Goal: Contribute content: Contribute content

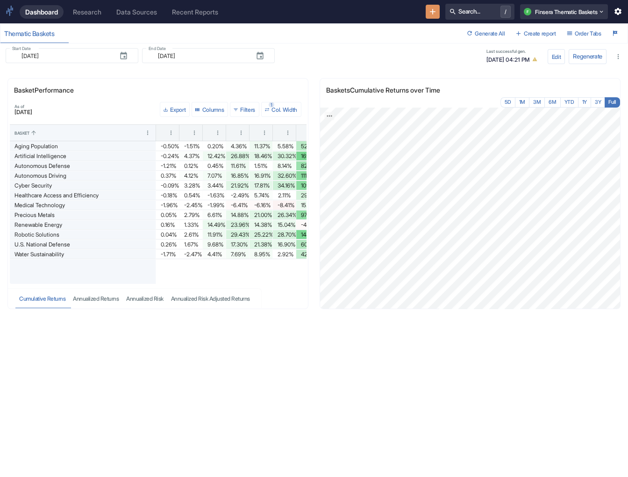
click at [93, 8] on div "Research" at bounding box center [87, 12] width 29 height 8
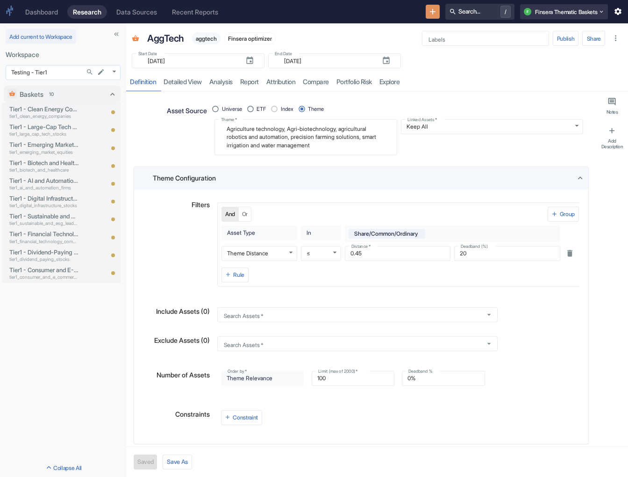
click at [50, 72] on body "Dashboard Research Data Sources Recent Reports Search... / F Finsera Thematic B…" at bounding box center [314, 238] width 628 height 477
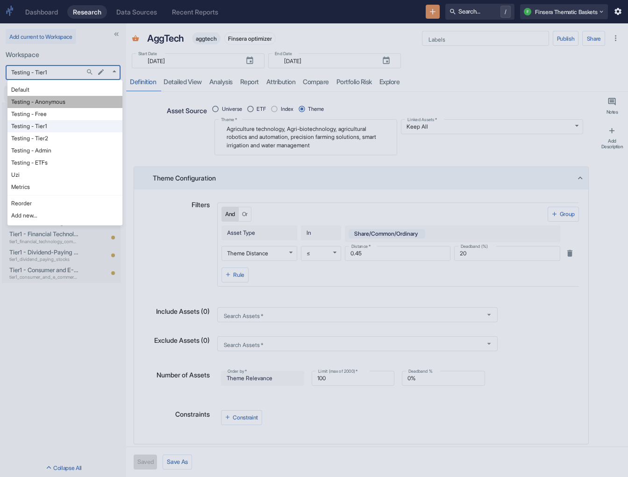
click at [48, 104] on li "Testing - Anonymous" at bounding box center [64, 102] width 115 height 12
type input "1126"
type textarea "x"
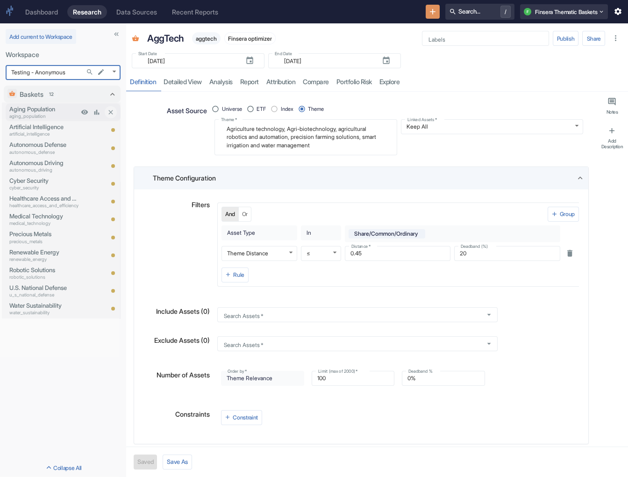
click at [54, 112] on p "Aging Population" at bounding box center [43, 109] width 69 height 9
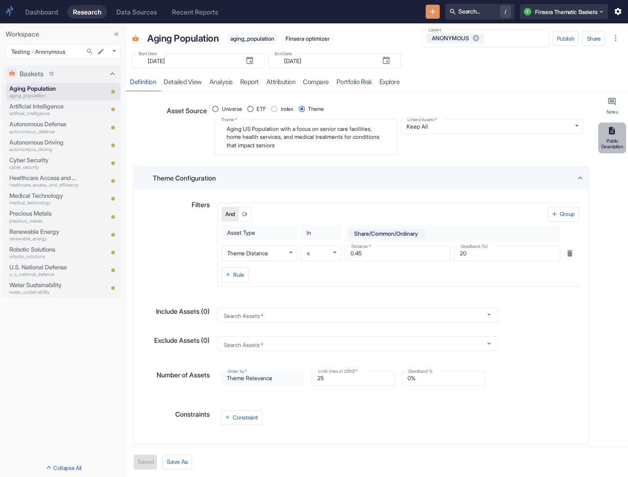
click at [502, 144] on div "Public Description" at bounding box center [612, 144] width 24 height 12
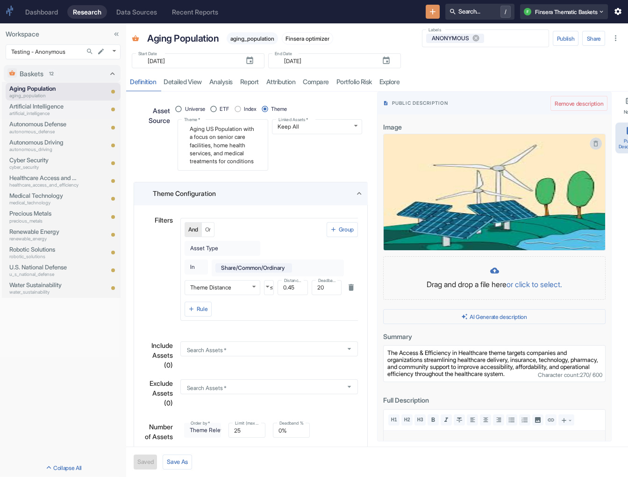
click at [502, 146] on button "button" at bounding box center [596, 143] width 12 height 12
type textarea "x"
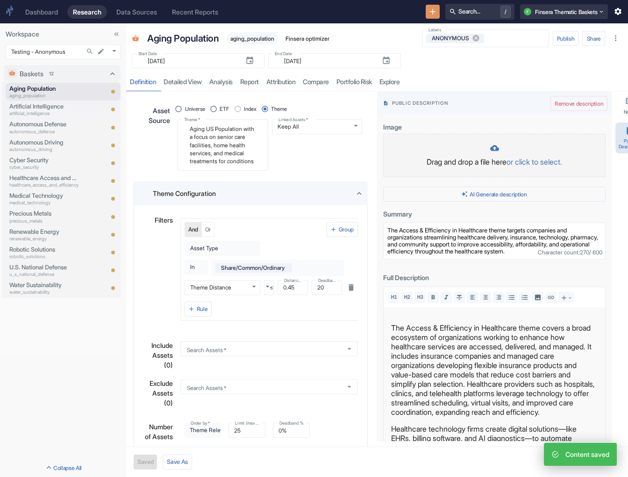
click at [493, 150] on div at bounding box center [494, 148] width 203 height 11
type textarea "x"
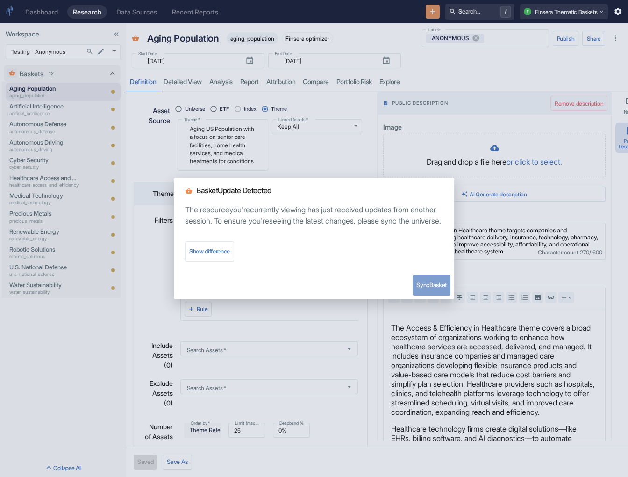
click at [423, 291] on button "Sync Basket" at bounding box center [432, 285] width 38 height 21
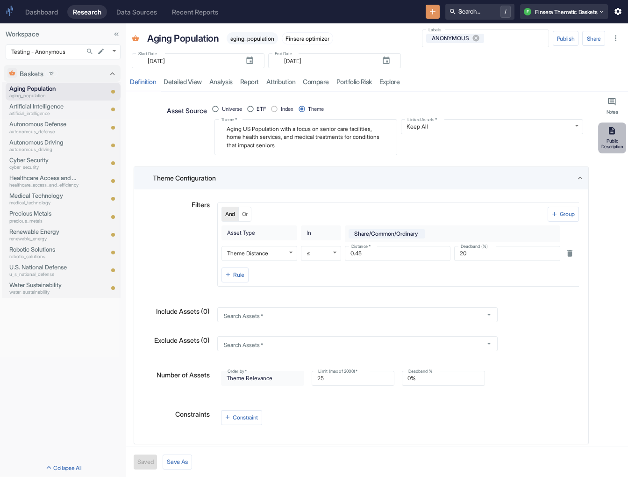
click at [502, 139] on div "Public Description" at bounding box center [612, 144] width 24 height 12
type textarea "x"
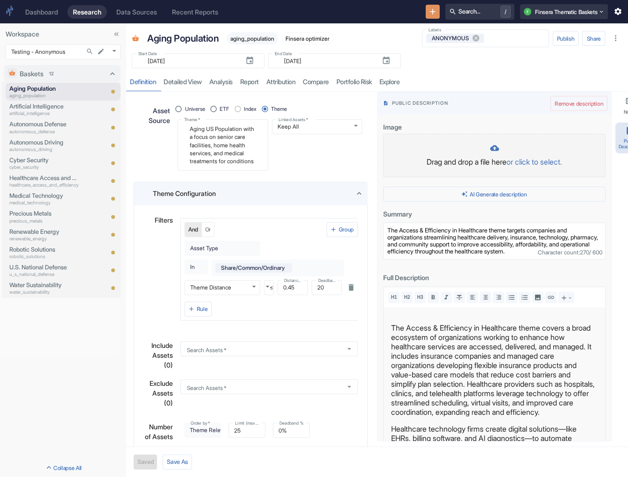
click at [502, 145] on div at bounding box center [494, 148] width 203 height 11
click at [436, 145] on div at bounding box center [494, 148] width 203 height 11
click at [481, 157] on p "Drag and drop a file here or click to select." at bounding box center [494, 161] width 203 height 11
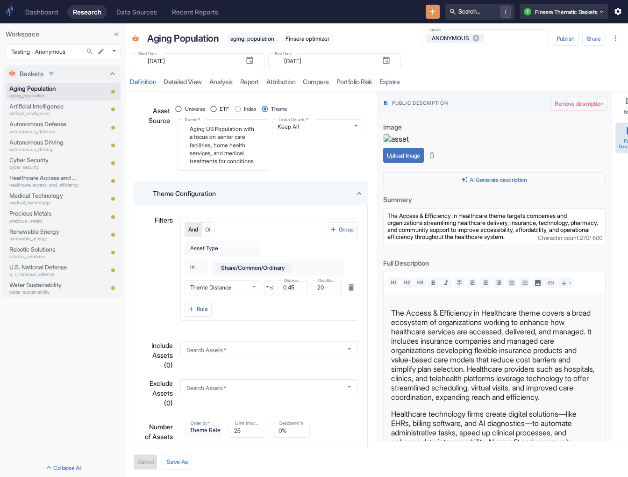
click at [412, 163] on button "Upload Image" at bounding box center [403, 155] width 41 height 15
type textarea "x"
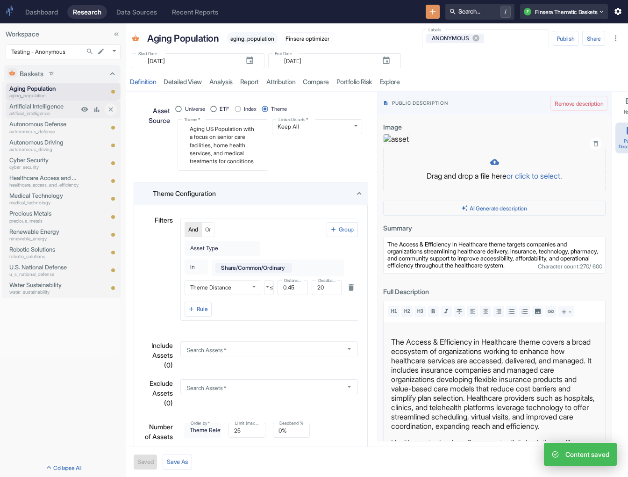
click at [43, 109] on p "Artificial Intelligence" at bounding box center [43, 106] width 69 height 9
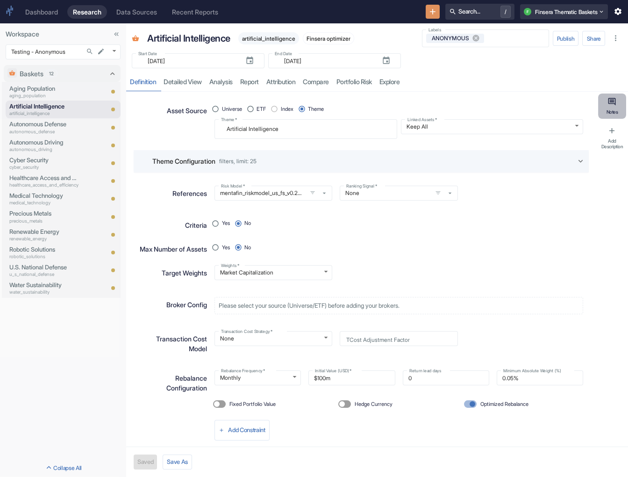
click at [502, 110] on button "Notes" at bounding box center [612, 105] width 28 height 25
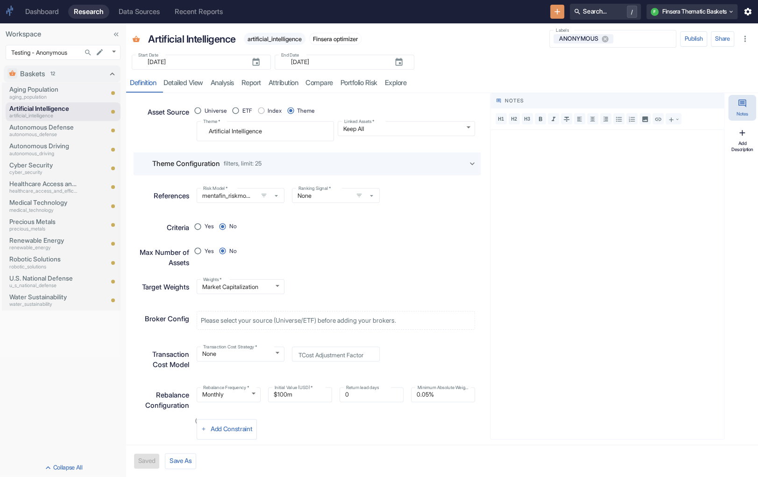
click at [502, 139] on button "Add Description" at bounding box center [743, 139] width 28 height 31
type textarea "x"
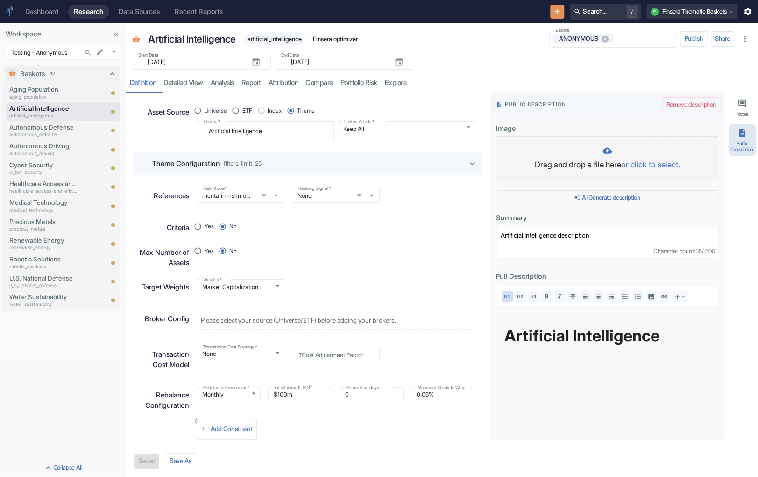
click at [502, 150] on div at bounding box center [607, 151] width 203 height 11
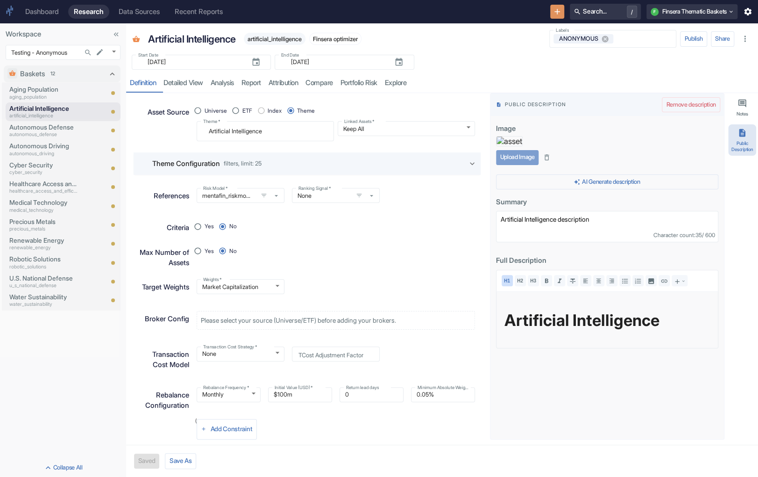
click at [502, 165] on button "Upload Image" at bounding box center [517, 157] width 43 height 15
type textarea "x"
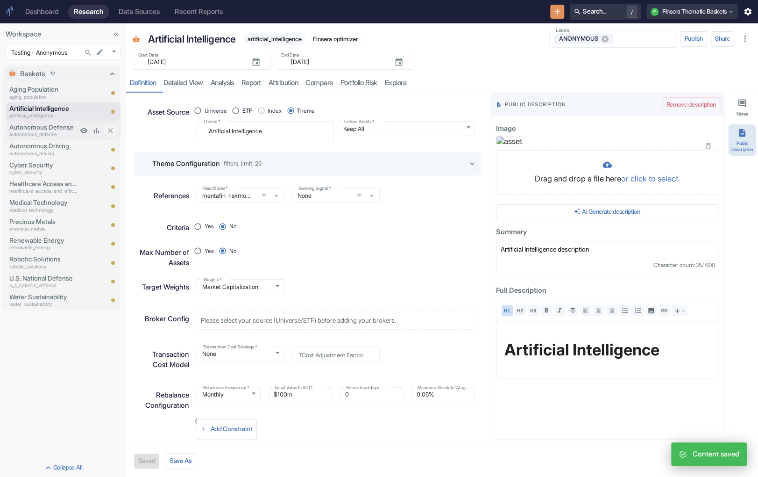
click at [53, 131] on p "Autonomous Defense" at bounding box center [43, 126] width 68 height 9
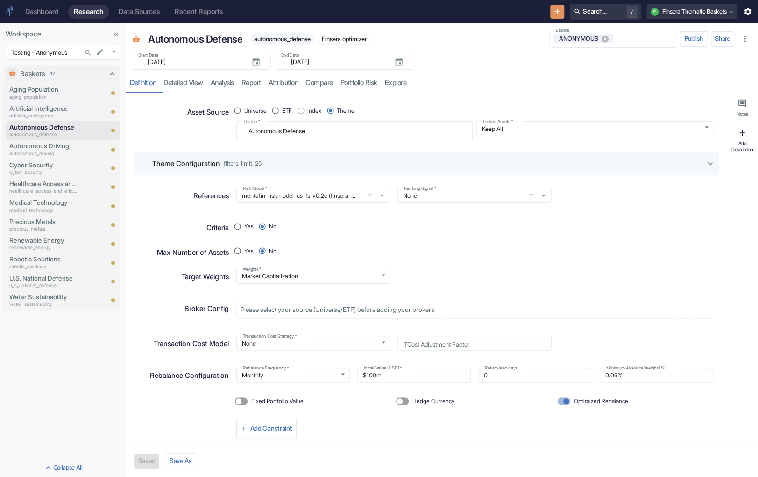
click at [502, 133] on button "Add Description" at bounding box center [743, 139] width 28 height 31
type textarea "x"
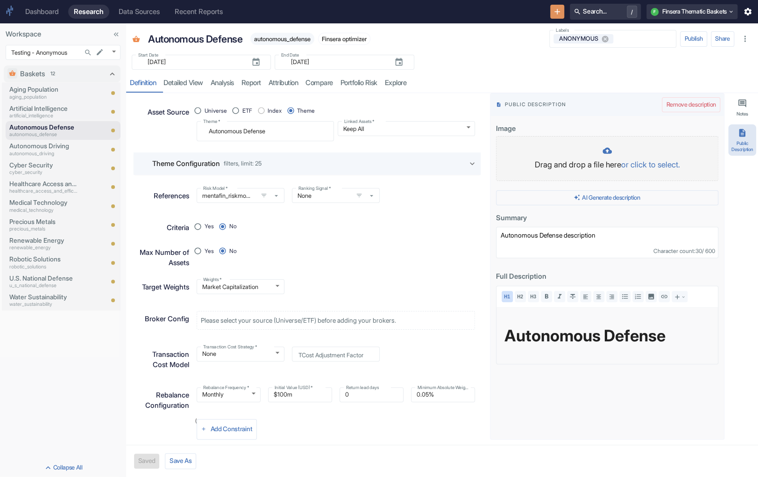
click at [502, 164] on p "Drag and drop a file here or click to select." at bounding box center [607, 165] width 203 height 12
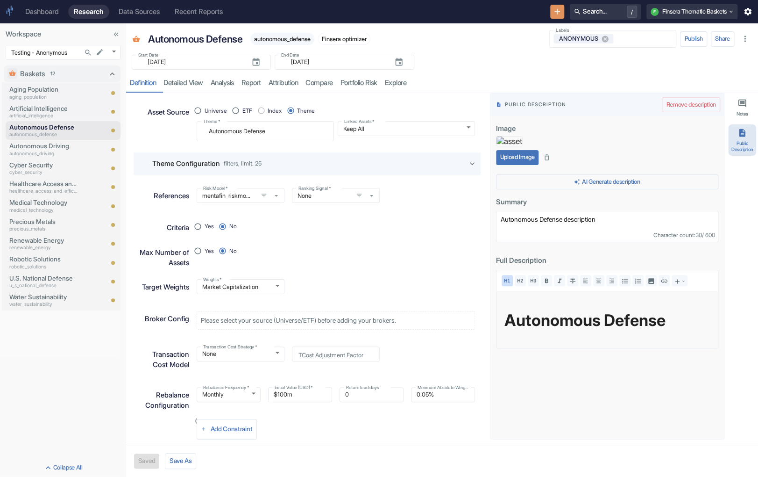
click at [502, 165] on button "Upload Image" at bounding box center [517, 157] width 43 height 15
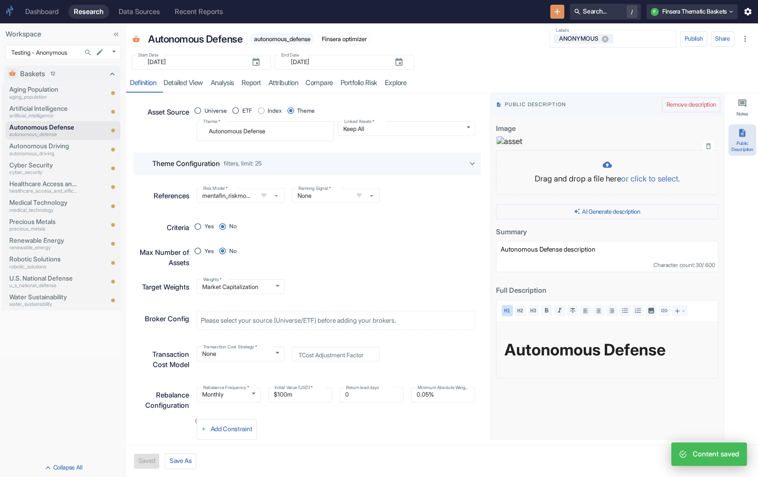
type textarea "x"
click at [52, 152] on p "autonomous_driving" at bounding box center [43, 153] width 68 height 7
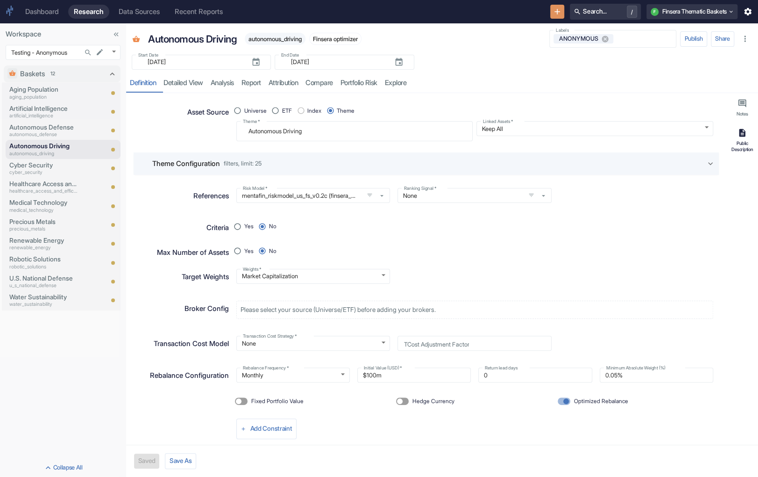
click at [502, 136] on icon "button" at bounding box center [742, 133] width 7 height 8
type textarea "x"
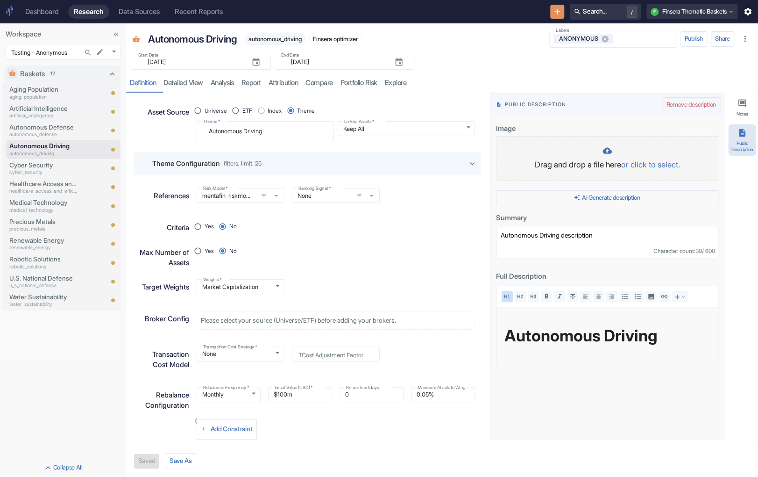
click at [502, 153] on div at bounding box center [607, 151] width 203 height 11
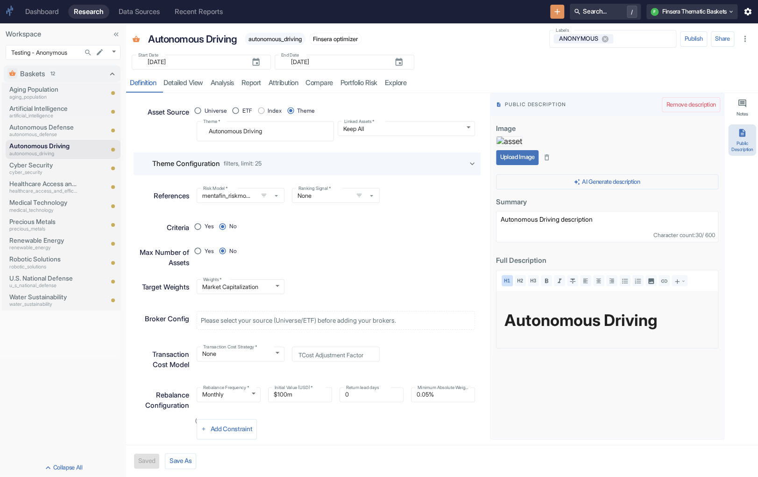
click at [502, 165] on button "Upload Image" at bounding box center [517, 157] width 43 height 15
type textarea "x"
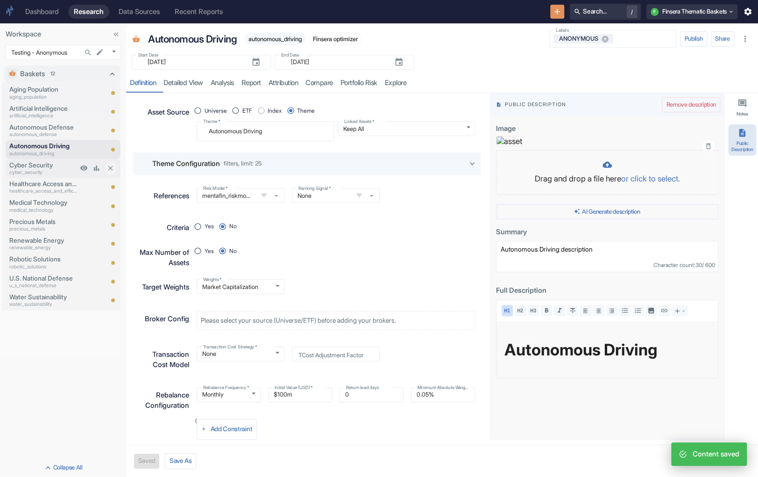
click at [70, 162] on p "Cyber Security" at bounding box center [43, 164] width 68 height 9
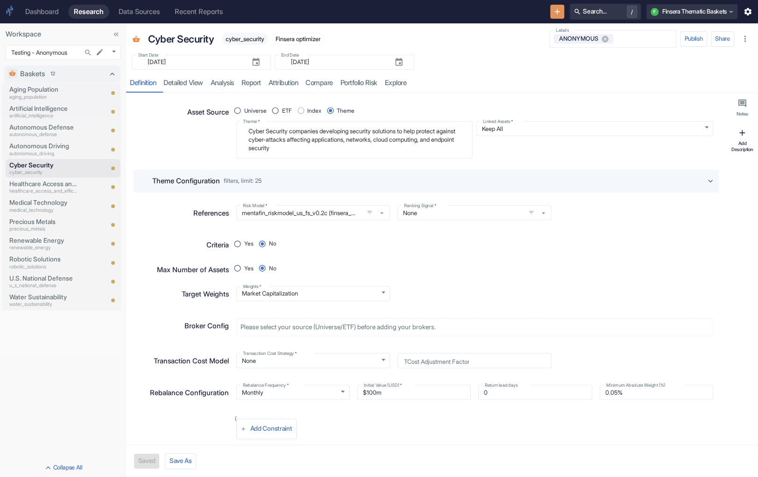
click at [502, 139] on button "Add Description" at bounding box center [743, 139] width 28 height 31
type textarea "x"
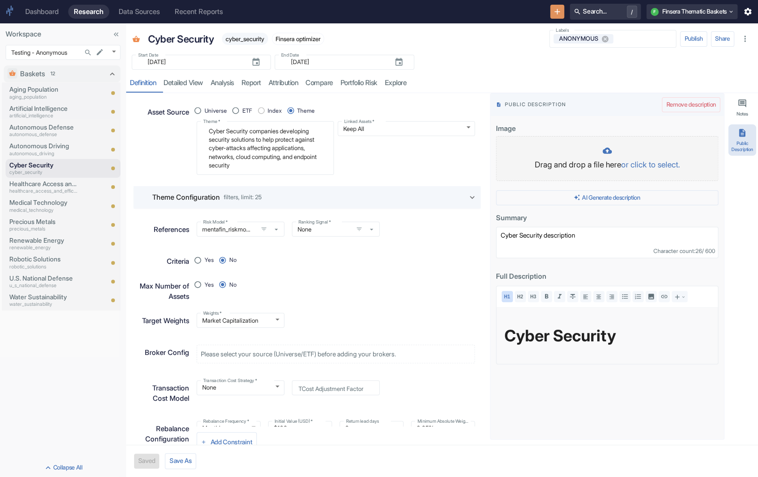
click at [502, 164] on p "Drag and drop a file here or click to select." at bounding box center [607, 165] width 203 height 12
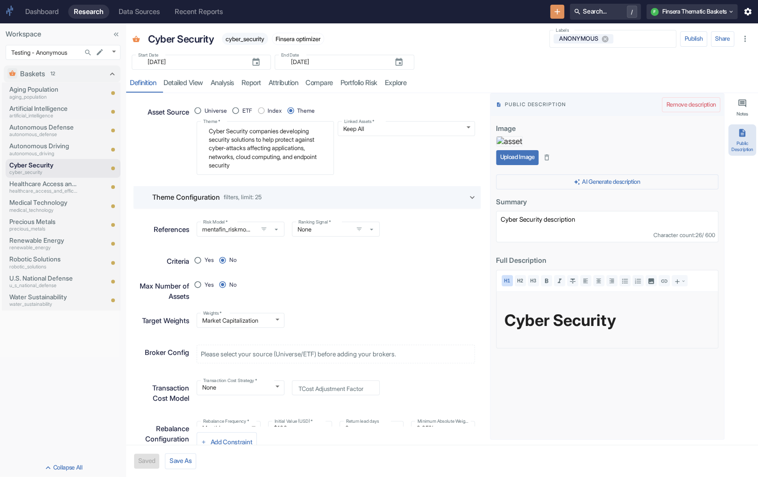
click at [502, 165] on button "Upload Image" at bounding box center [517, 157] width 43 height 15
type textarea "x"
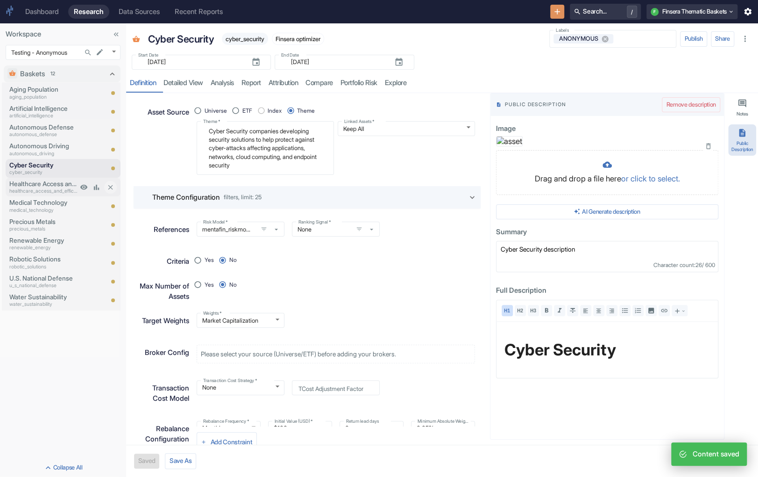
click at [51, 185] on p "Healthcare Access and Efficiency" at bounding box center [43, 183] width 68 height 9
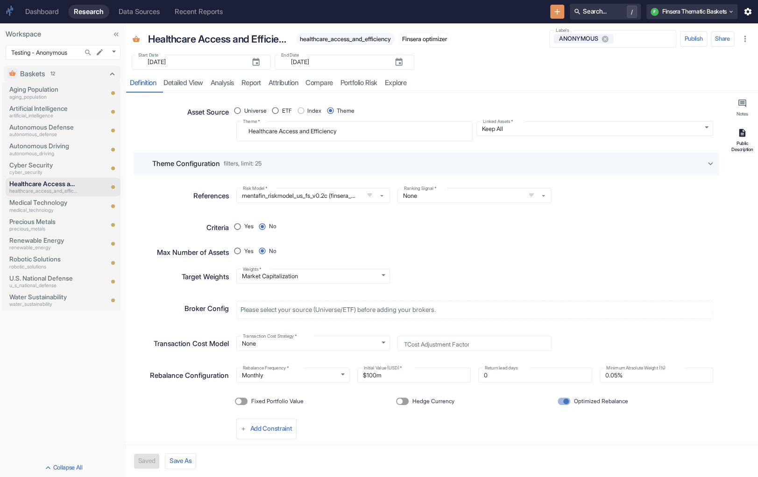
click at [502, 134] on button "Public Description" at bounding box center [743, 139] width 28 height 31
type textarea "x"
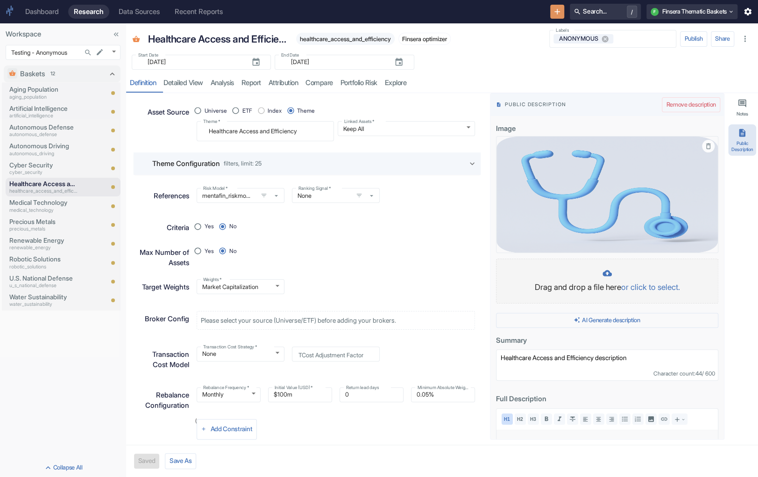
click at [502, 268] on div at bounding box center [607, 273] width 203 height 11
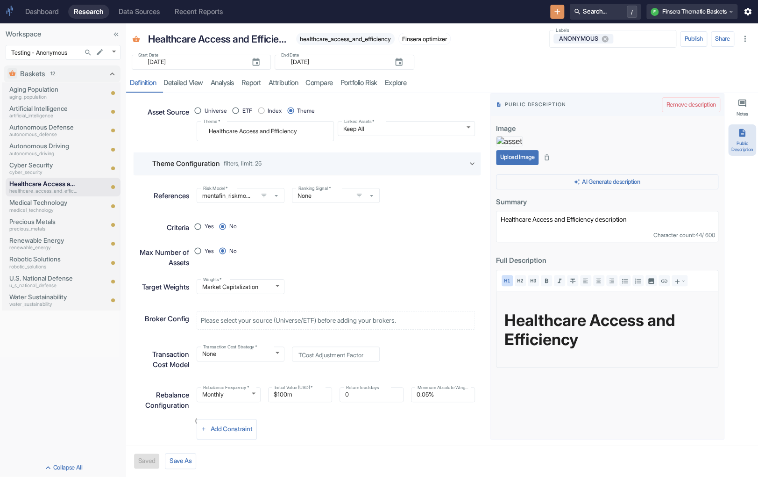
click at [502, 165] on button "Upload Image" at bounding box center [517, 157] width 43 height 15
type textarea "x"
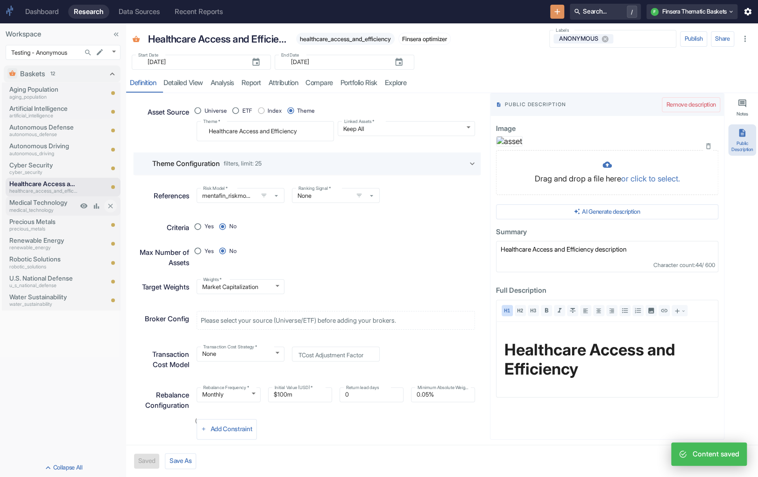
click at [57, 207] on p "medical_technology" at bounding box center [43, 210] width 68 height 7
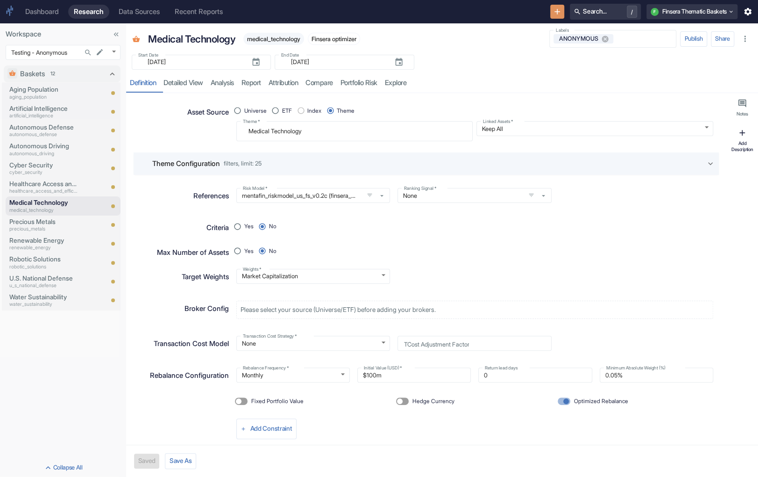
click at [502, 141] on div "Add Description" at bounding box center [742, 146] width 24 height 12
type textarea "x"
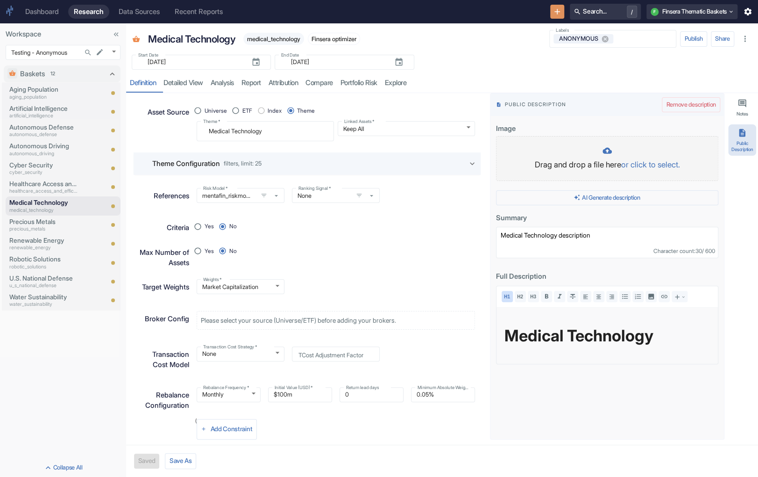
click at [502, 153] on div at bounding box center [607, 151] width 203 height 11
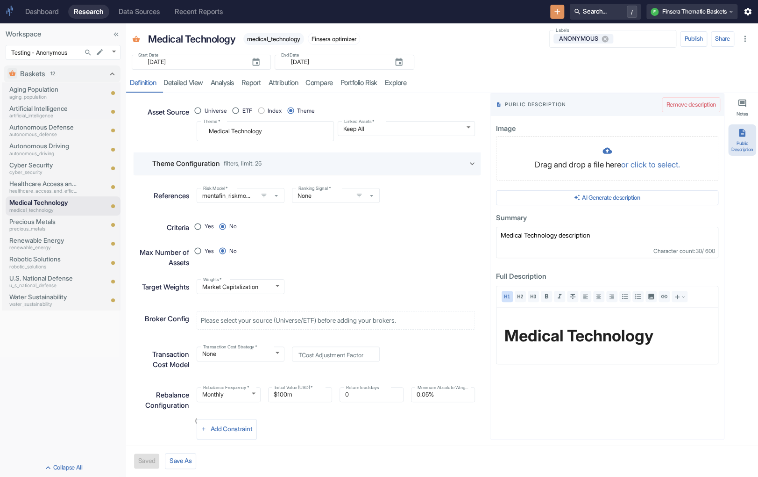
click at [502, 132] on icon "button" at bounding box center [742, 133] width 7 height 8
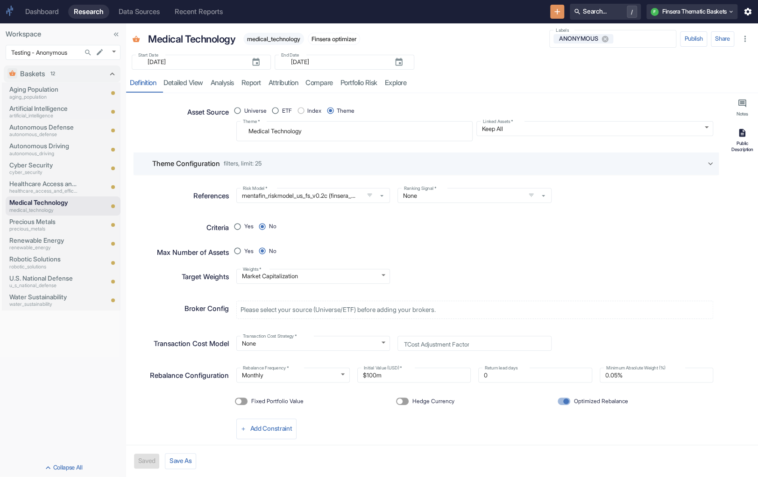
click at [502, 143] on div "Public Description" at bounding box center [742, 146] width 24 height 12
type textarea "x"
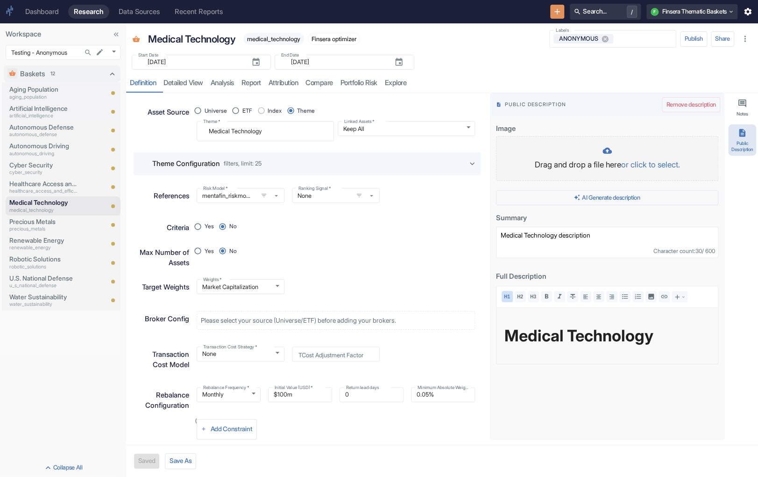
click at [502, 157] on div "Drag and drop a file here or click to select." at bounding box center [607, 158] width 203 height 25
click at [502, 156] on div "Drag and drop a file here or click to select." at bounding box center [607, 158] width 203 height 25
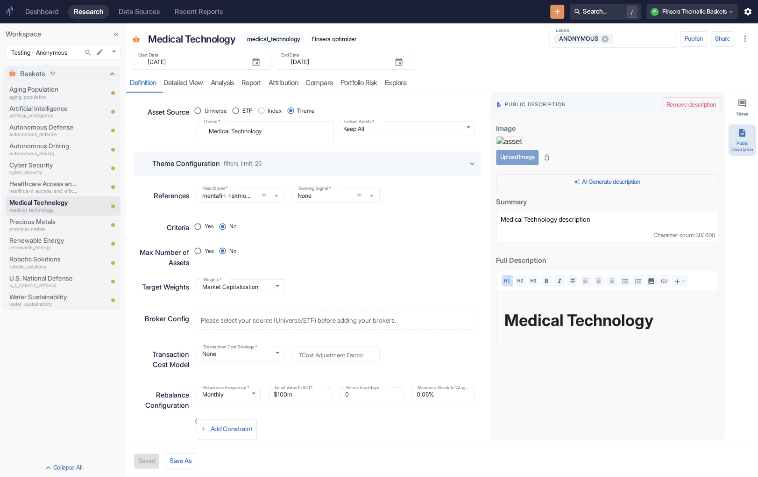
click at [502, 165] on button "Upload Image" at bounding box center [517, 157] width 43 height 15
type textarea "x"
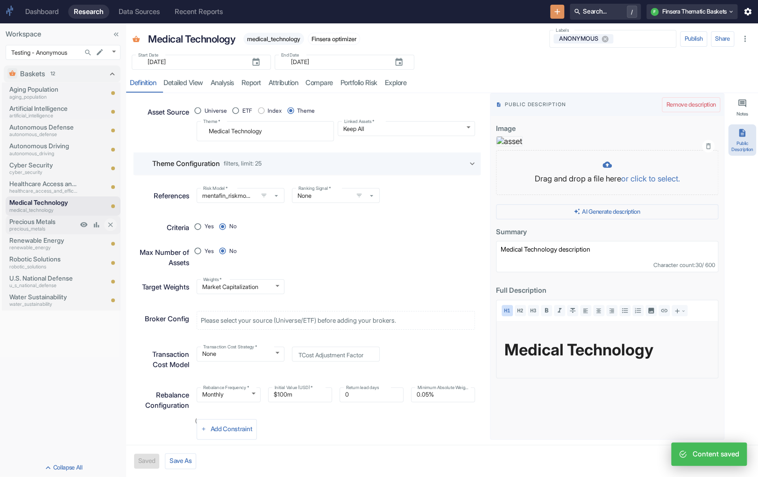
click at [56, 225] on p "Precious Metals" at bounding box center [43, 221] width 68 height 9
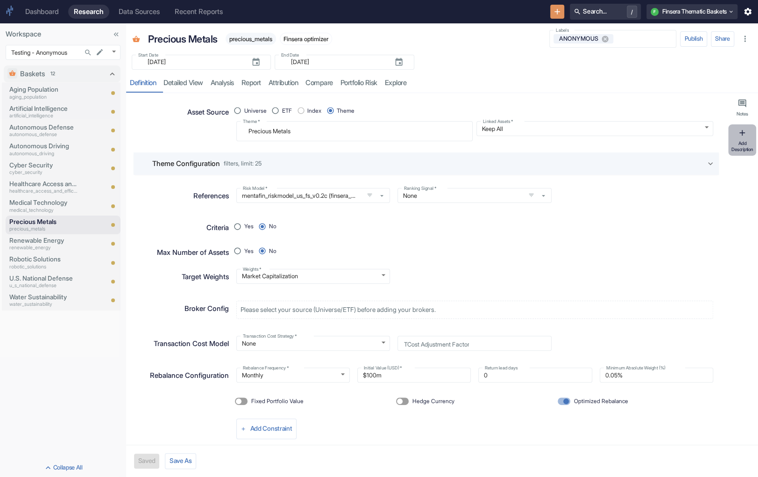
click at [502, 140] on button "Add Description" at bounding box center [743, 139] width 28 height 31
type textarea "x"
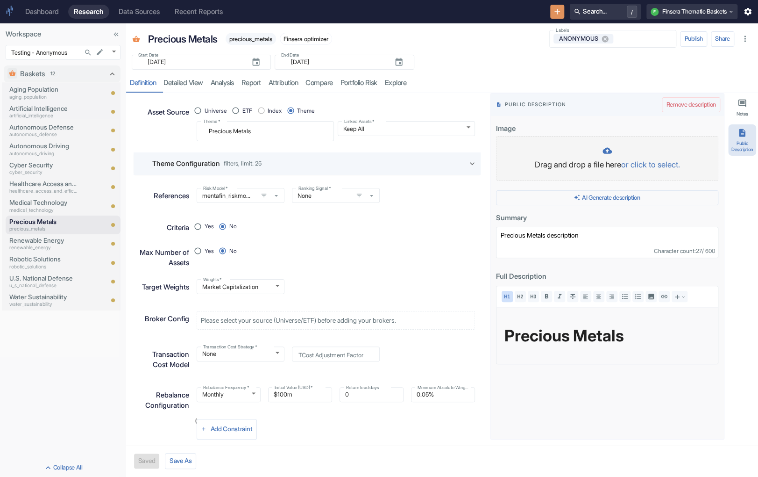
click at [502, 152] on div at bounding box center [607, 151] width 203 height 11
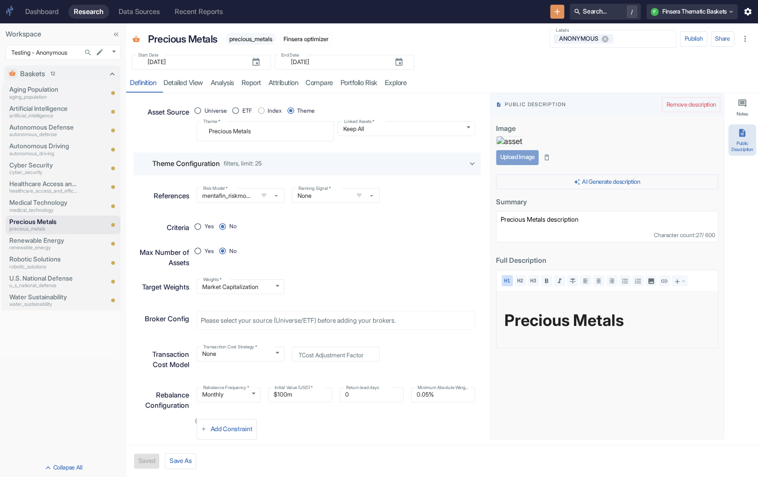
click at [502, 165] on button "Upload Image" at bounding box center [517, 157] width 43 height 15
type textarea "x"
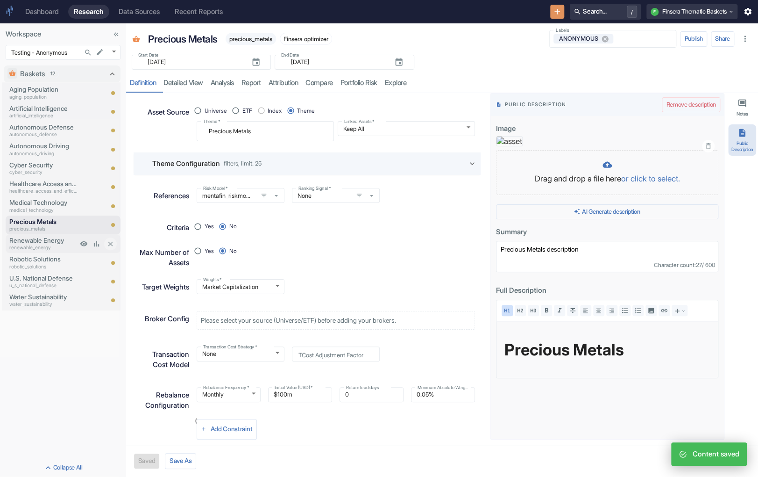
click at [55, 245] on p "renewable_energy" at bounding box center [43, 247] width 68 height 7
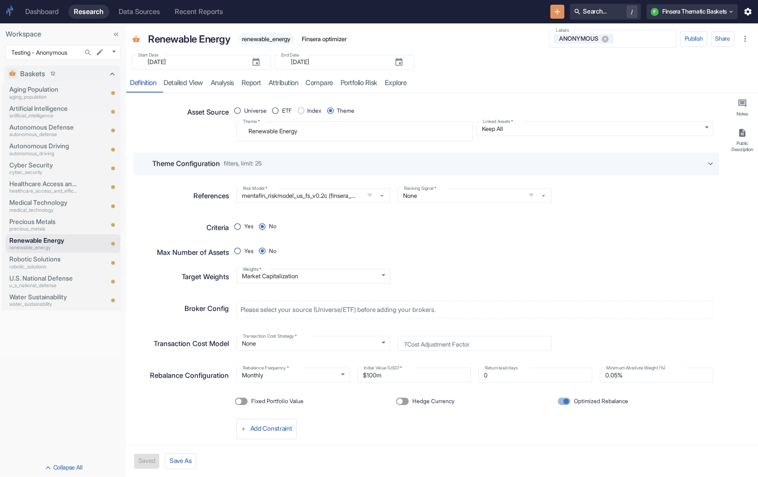
scroll to position [0, 0]
click at [502, 141] on div "Public Description" at bounding box center [742, 146] width 24 height 12
type textarea "x"
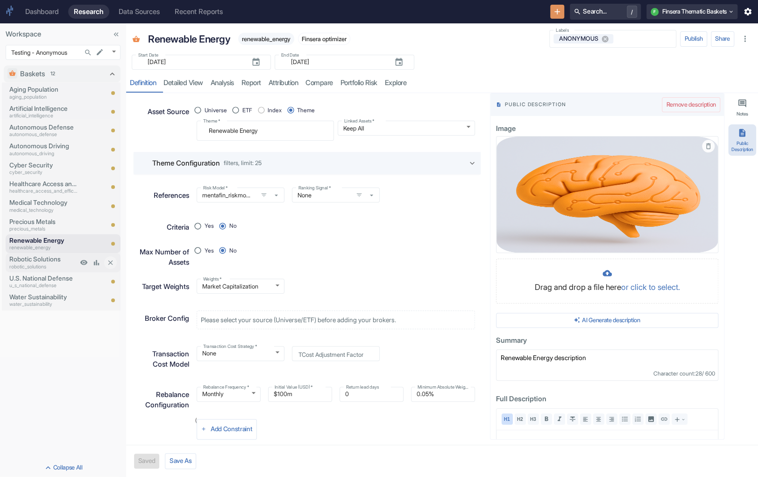
click at [43, 257] on p "Robotic Solutions" at bounding box center [43, 258] width 68 height 9
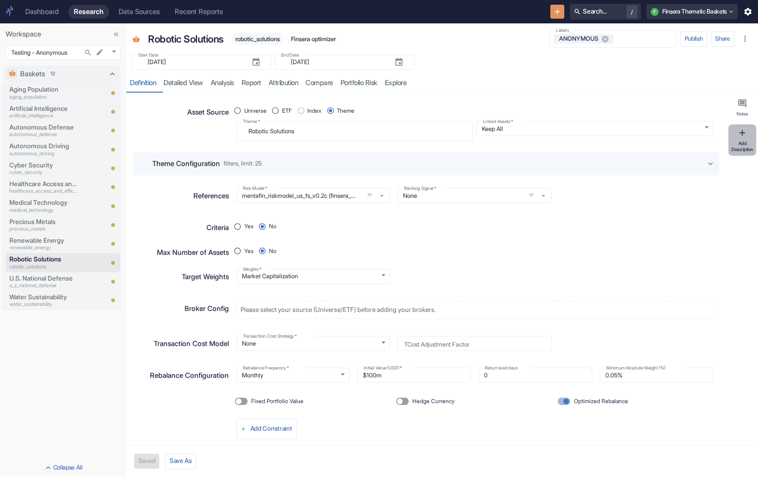
click at [502, 136] on icon "button" at bounding box center [742, 132] width 9 height 9
type textarea "x"
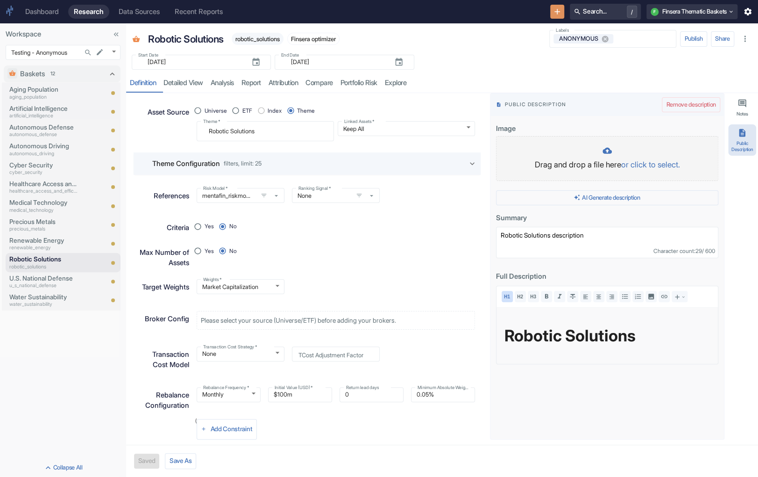
click at [502, 157] on div "Drag and drop a file here or click to select." at bounding box center [607, 158] width 203 height 25
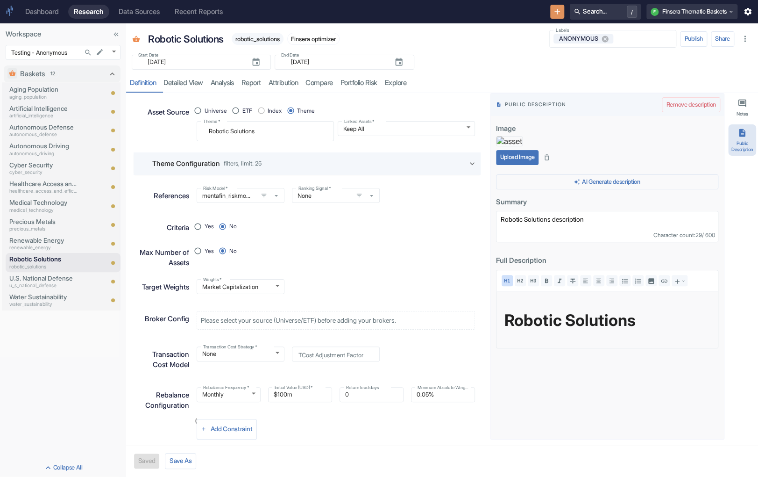
click at [502, 165] on button "Upload Image" at bounding box center [517, 157] width 43 height 15
type textarea "x"
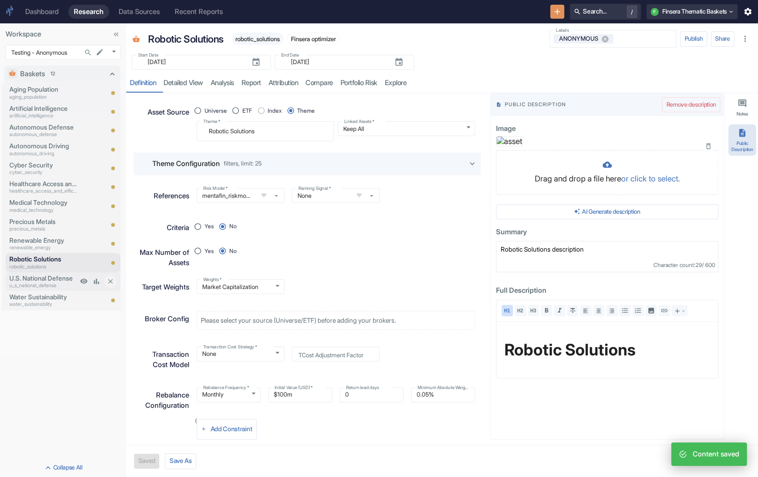
click at [41, 279] on p "U.S. National Defense" at bounding box center [43, 277] width 68 height 9
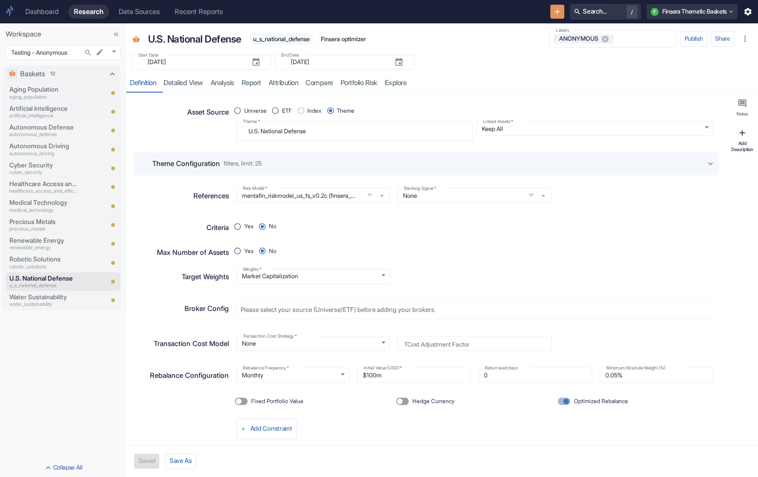
click at [502, 139] on button "Add Description" at bounding box center [743, 139] width 28 height 31
type textarea "x"
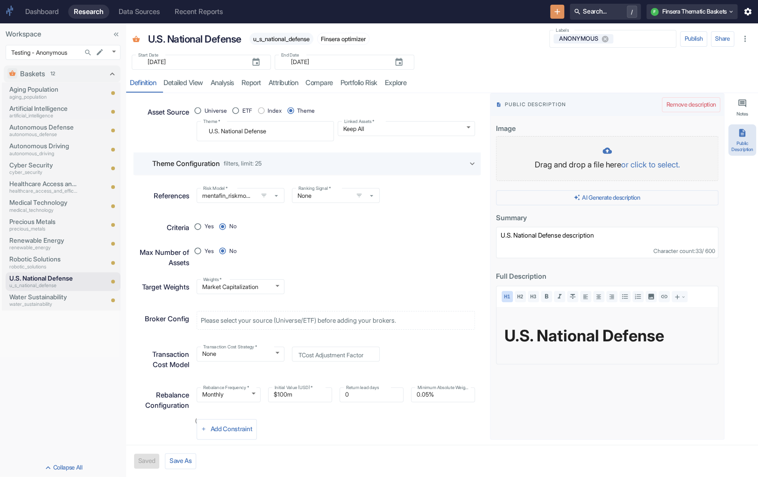
click at [502, 156] on div at bounding box center [607, 151] width 203 height 11
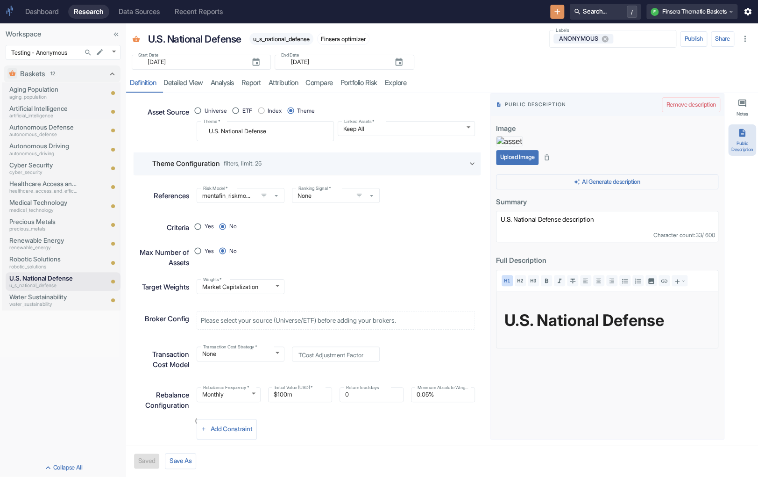
click at [502, 165] on button "Upload Image" at bounding box center [517, 157] width 43 height 15
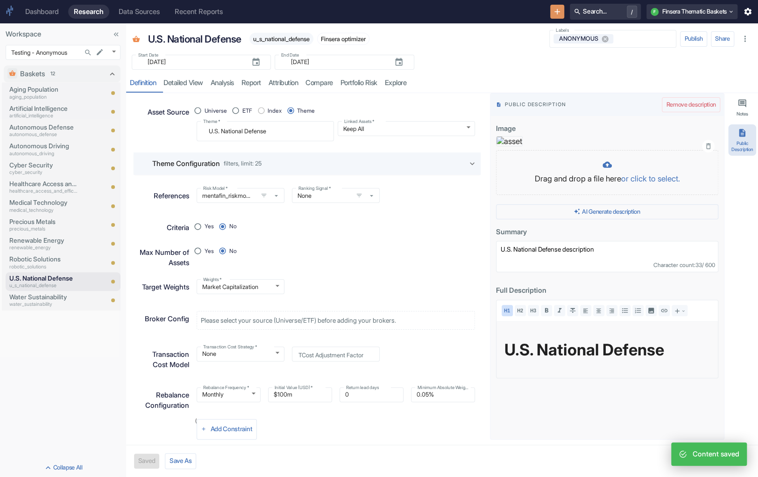
type textarea "x"
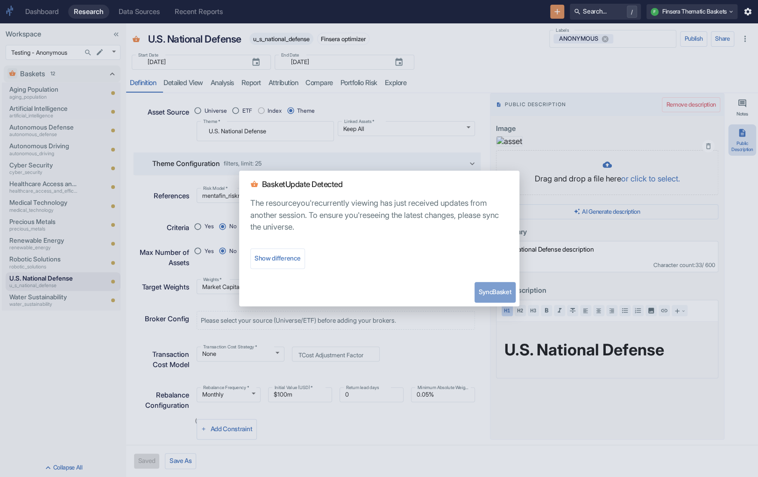
click at [502, 286] on button "Sync Basket" at bounding box center [495, 292] width 41 height 21
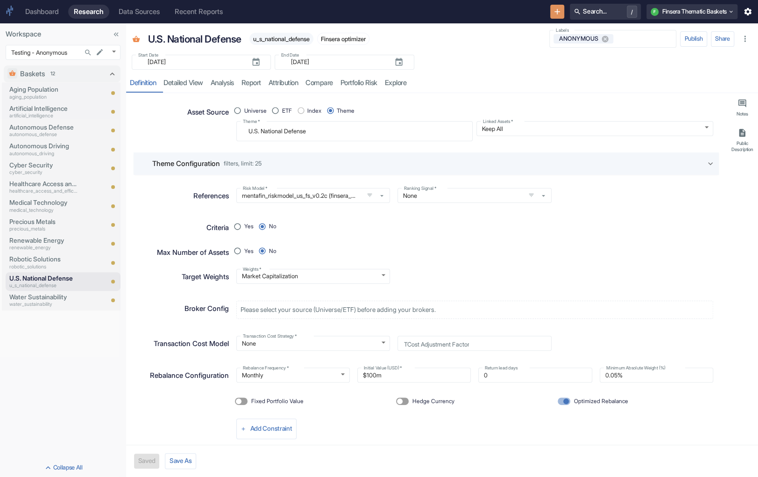
click at [478, 250] on div "Yes No" at bounding box center [471, 247] width 485 height 21
click at [502, 134] on button "Public Description" at bounding box center [743, 139] width 28 height 31
type textarea "x"
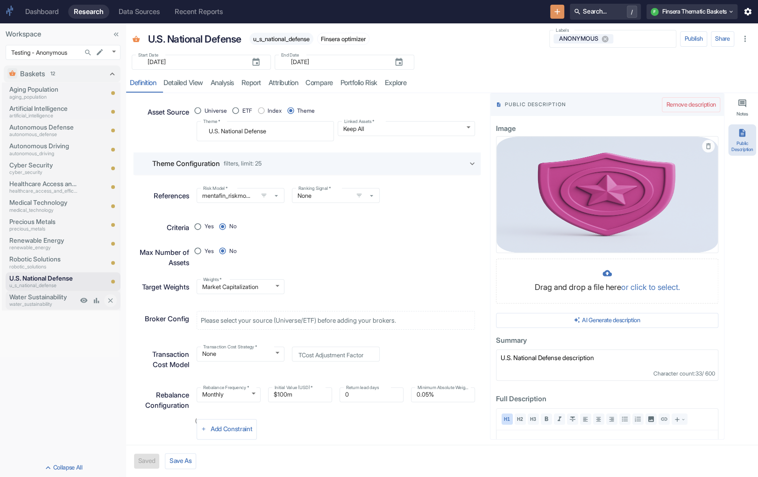
click at [53, 300] on p "Water Sustainability" at bounding box center [43, 296] width 68 height 9
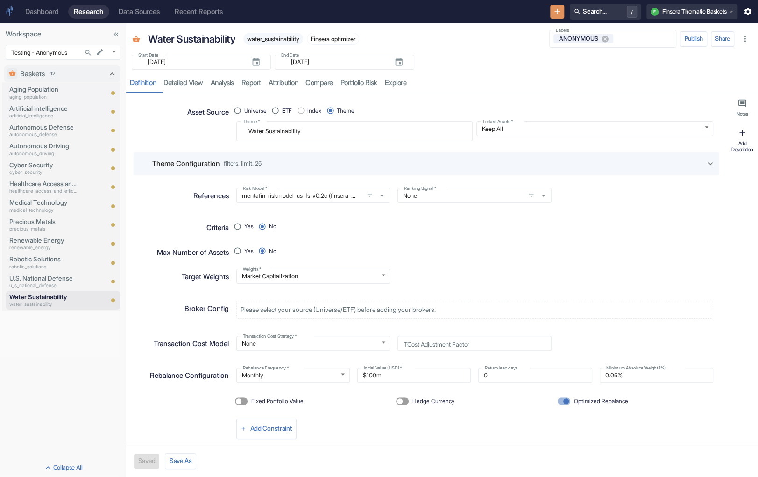
click at [502, 139] on button "Add Description" at bounding box center [743, 139] width 28 height 31
type textarea "x"
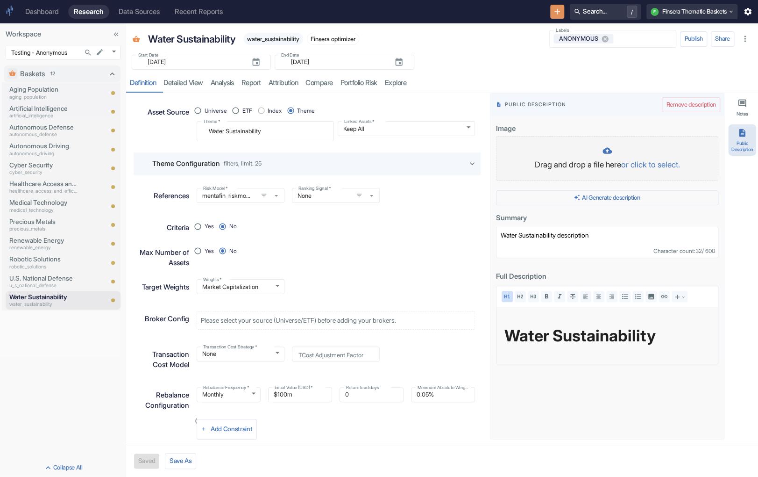
click at [502, 155] on div at bounding box center [607, 151] width 203 height 11
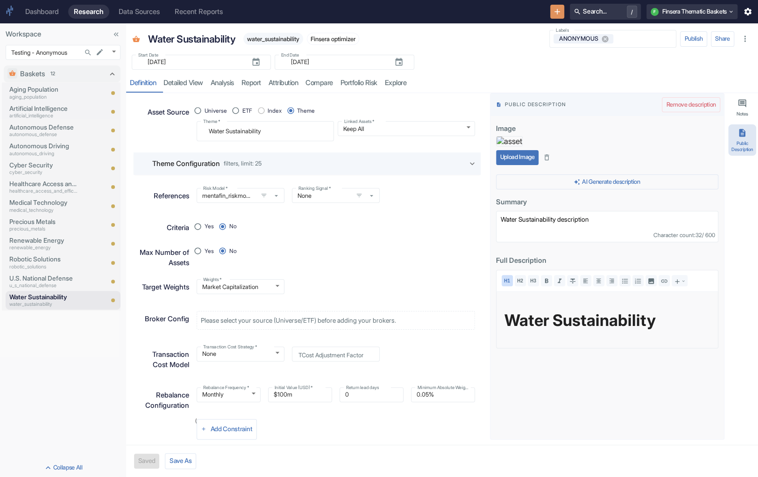
type textarea "x"
click at [502, 165] on button "Upload Image" at bounding box center [517, 157] width 43 height 15
click at [502, 36] on div "Water Sustainability water_sustainability Finsera optimizer" at bounding box center [341, 39] width 394 height 20
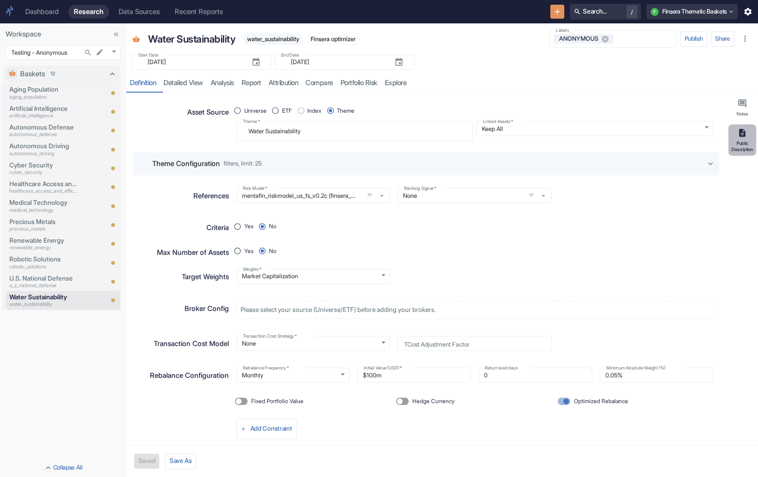
click at [730, 149] on button "Public Description" at bounding box center [743, 139] width 28 height 31
type textarea "x"
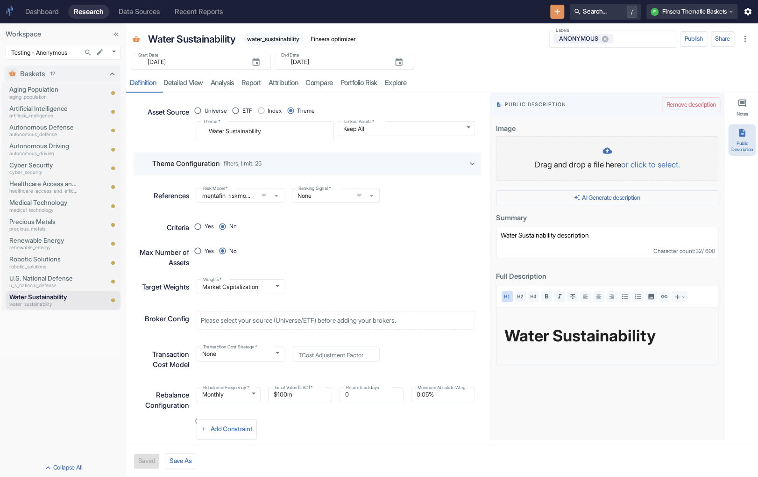
click at [576, 147] on div at bounding box center [607, 151] width 203 height 11
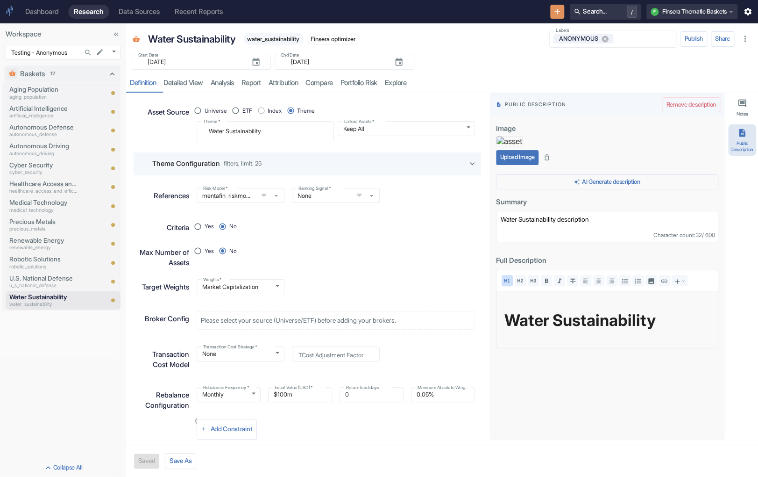
click at [535, 165] on button "Upload Image" at bounding box center [517, 157] width 43 height 15
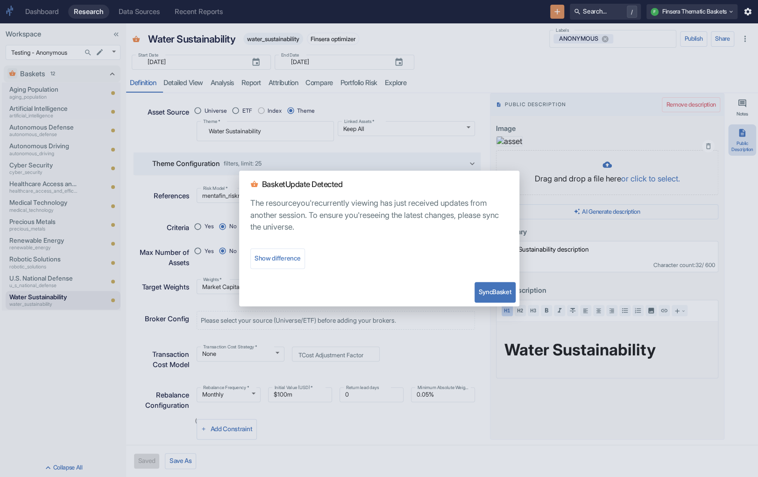
type textarea "x"
click at [504, 293] on button "Sync Basket" at bounding box center [495, 292] width 41 height 21
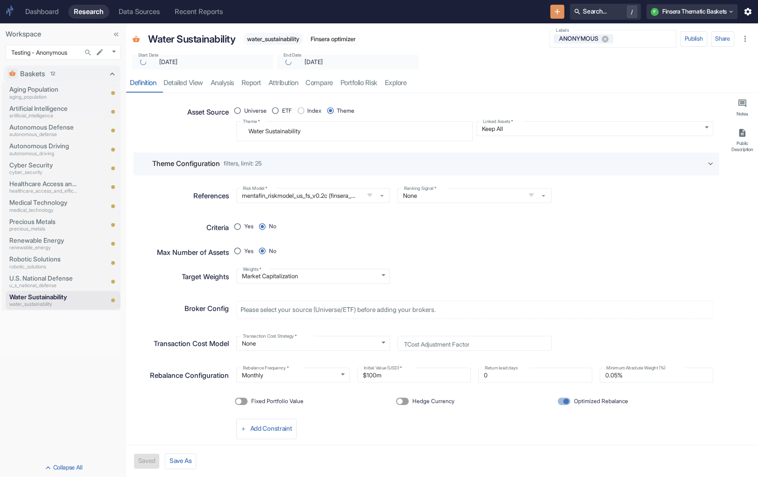
type textarea "x"
click at [54, 379] on div "Baskets 12 Aging Population aging_population Artificial Intelligence artificial…" at bounding box center [63, 260] width 126 height 396
click at [594, 7] on button "Search... /" at bounding box center [605, 12] width 71 height 16
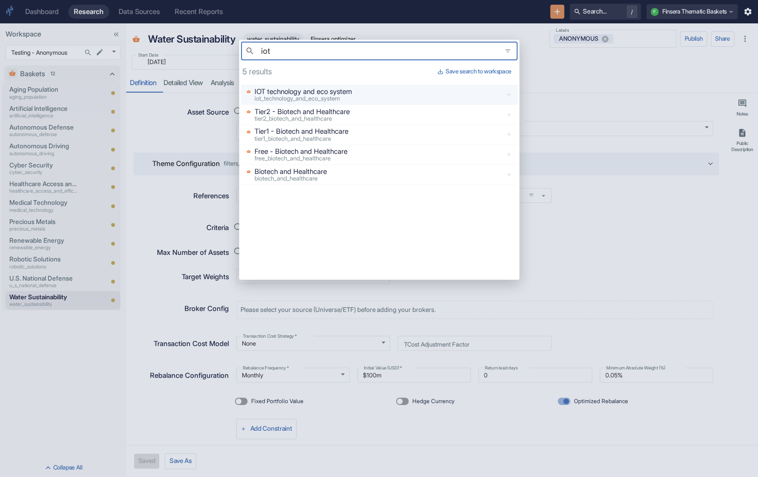
click at [329, 96] on span "iot_technology_and_eco_system" at bounding box center [298, 98] width 86 height 7
type input "iot"
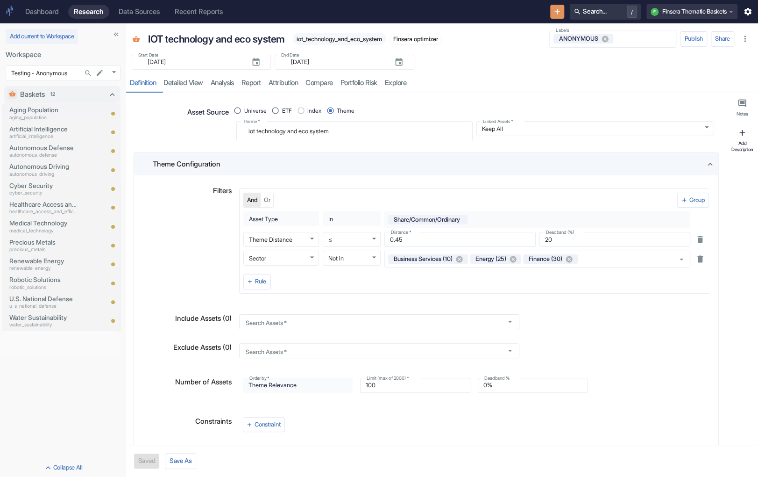
click at [744, 144] on div "Add Description" at bounding box center [742, 146] width 24 height 12
type textarea "x"
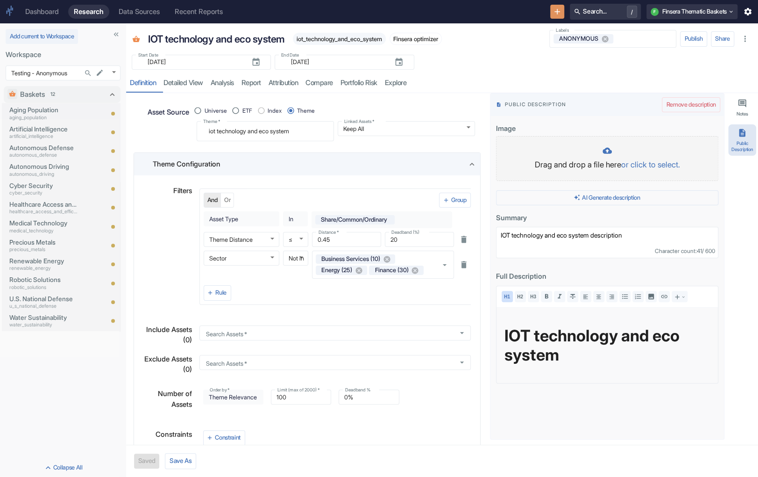
click at [599, 154] on div at bounding box center [607, 151] width 203 height 11
type textarea "x"
click at [602, 149] on div at bounding box center [607, 151] width 203 height 11
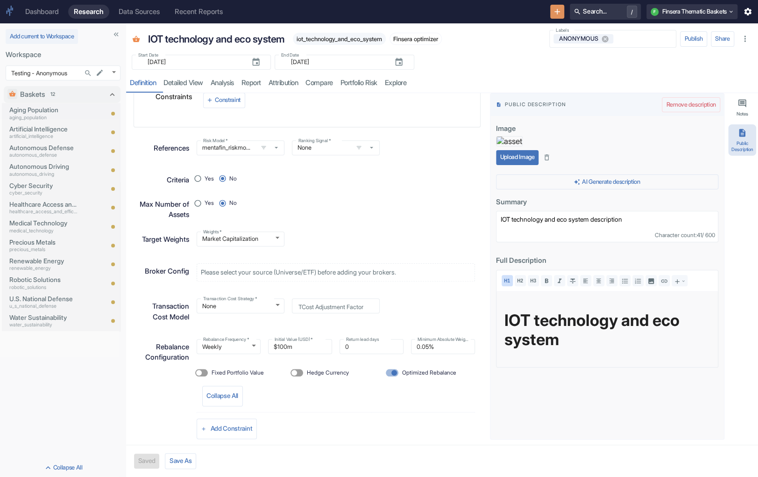
scroll to position [343, 0]
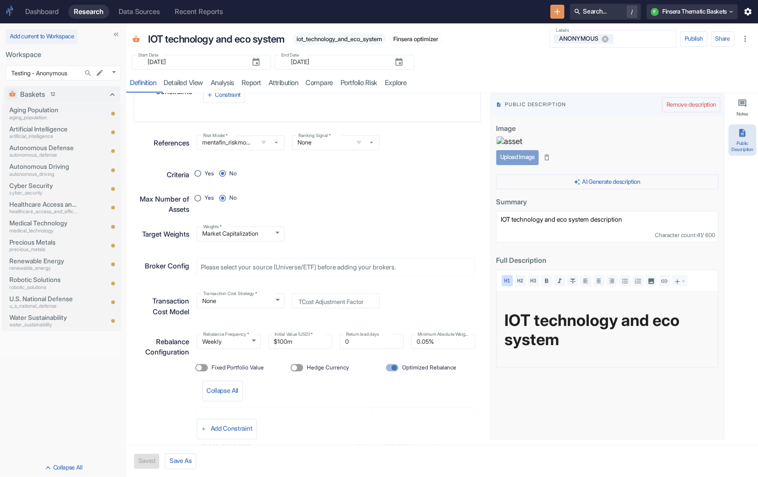
click at [518, 165] on button "Upload Image" at bounding box center [517, 157] width 43 height 15
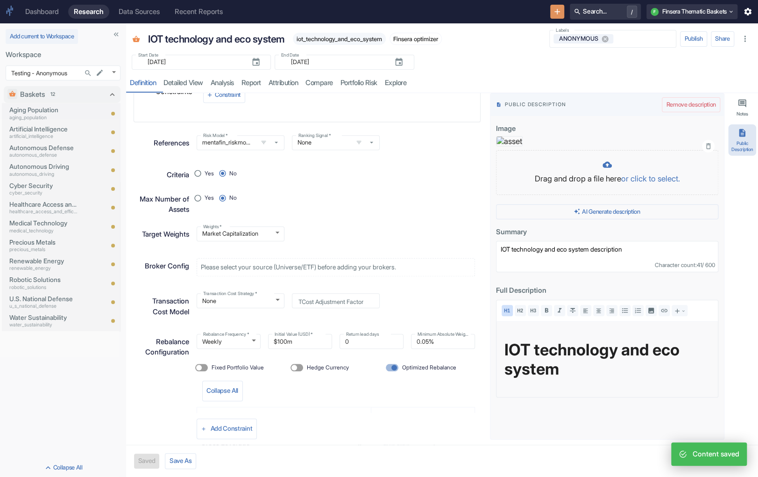
click at [710, 143] on icon "button" at bounding box center [709, 146] width 5 height 6
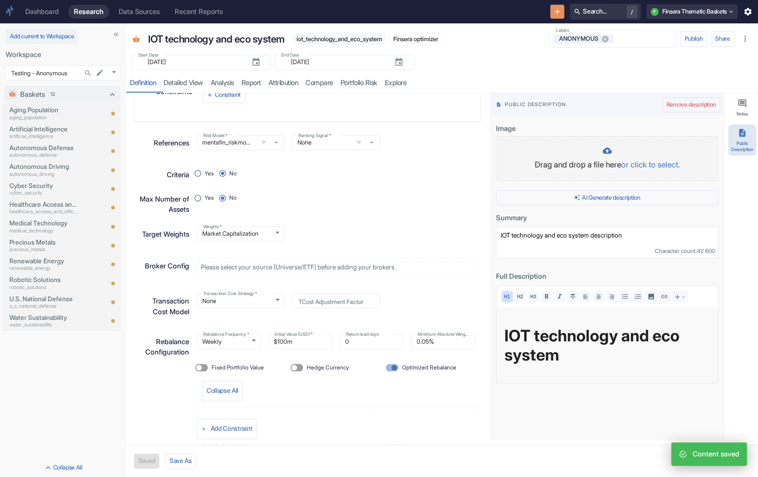
click at [611, 158] on div "Drag and drop a file here or click to select." at bounding box center [607, 158] width 203 height 25
type textarea "x"
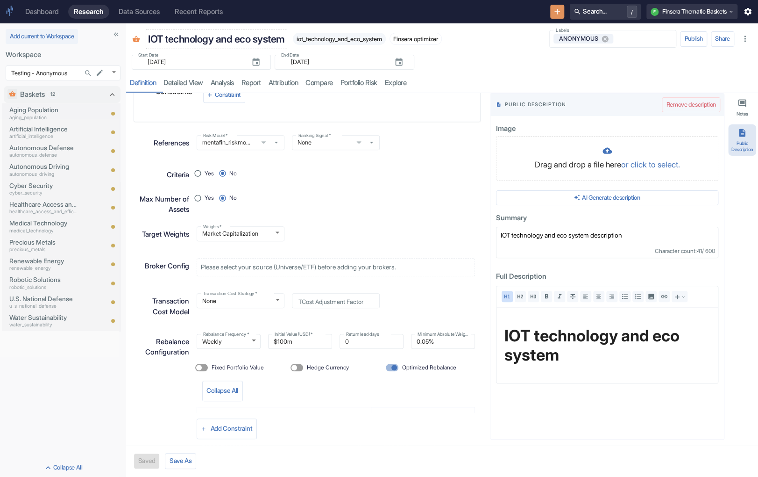
click at [266, 39] on p "IOT technology and eco system" at bounding box center [216, 39] width 137 height 15
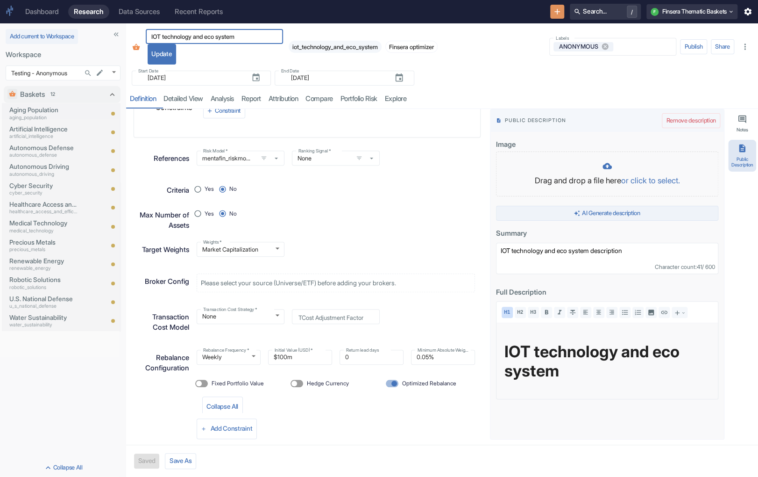
type textarea "x"
click at [597, 169] on div at bounding box center [607, 166] width 203 height 11
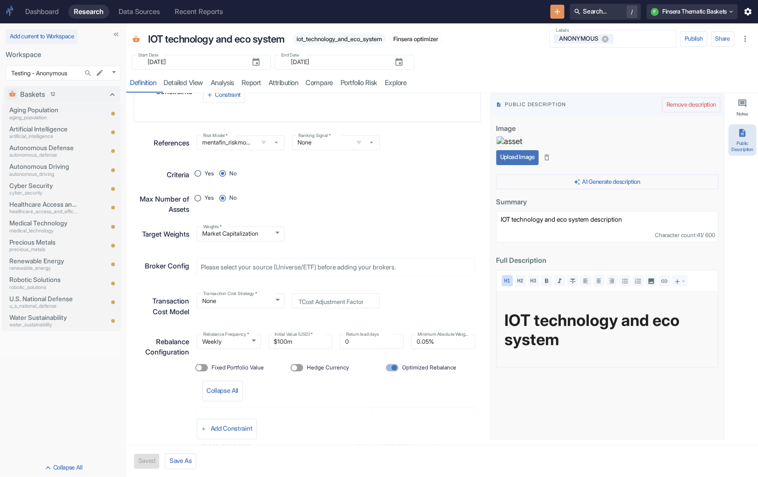
click at [516, 165] on button "Upload Image" at bounding box center [517, 157] width 43 height 15
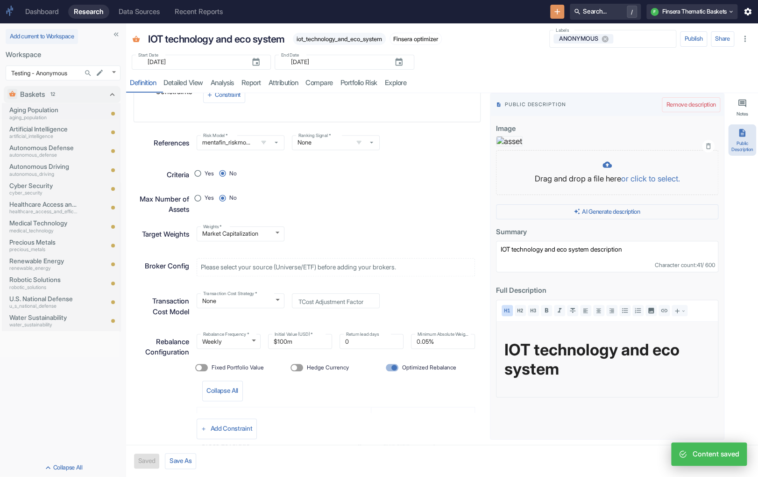
type textarea "x"
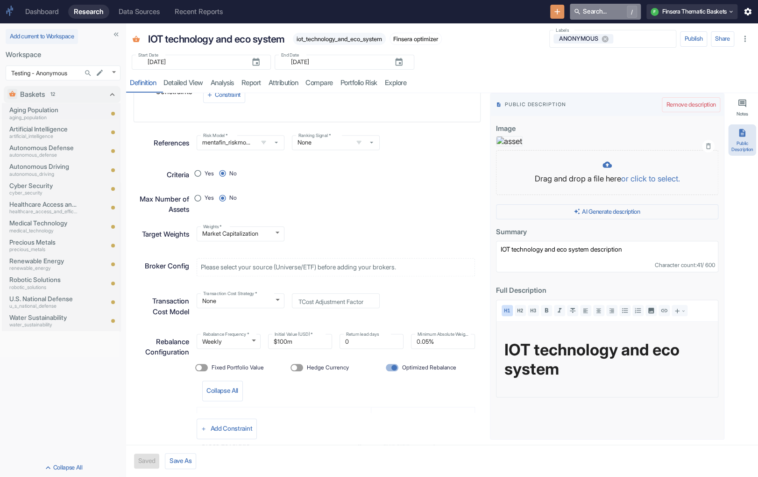
click at [593, 9] on button "Search... /" at bounding box center [605, 12] width 71 height 16
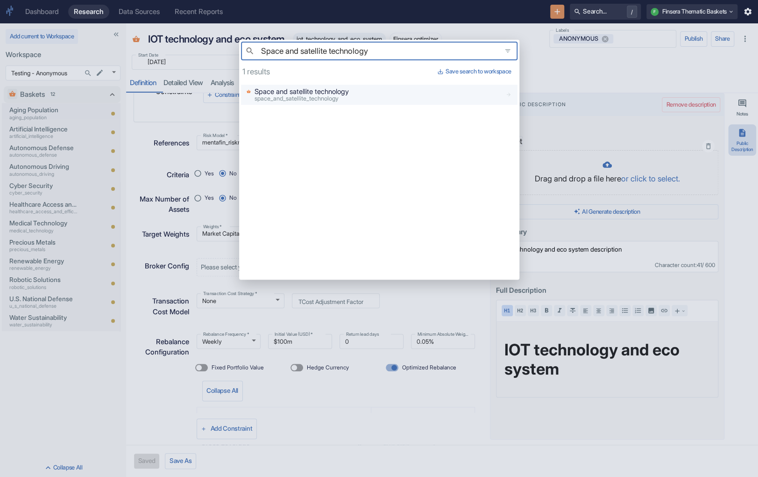
click at [329, 95] on p "Space and satellite technology" at bounding box center [302, 91] width 94 height 10
type input "Space and satellite technology"
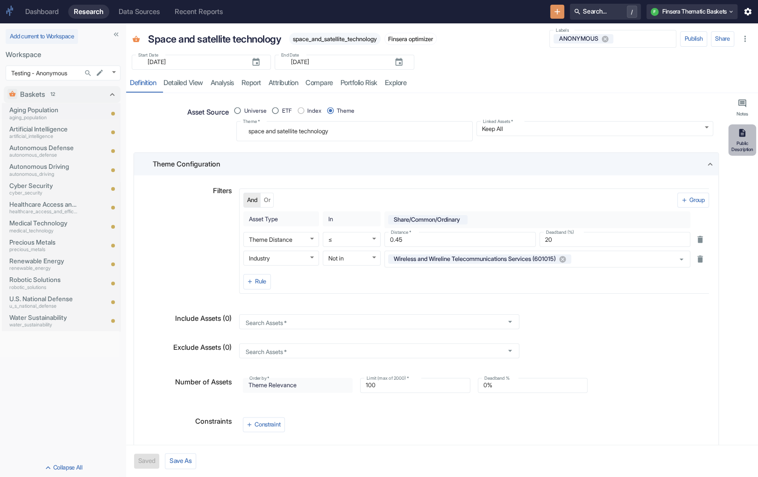
click at [744, 138] on button "Public Description" at bounding box center [743, 139] width 28 height 31
type textarea "x"
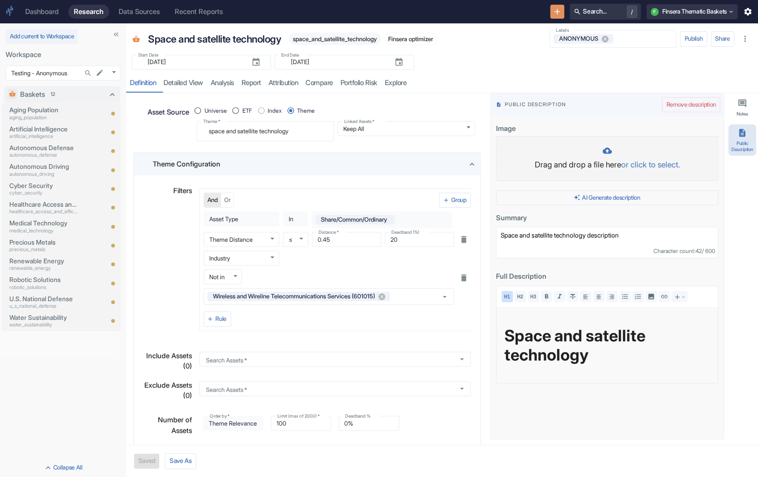
click at [565, 161] on p "Drag and drop a file here or click to select." at bounding box center [607, 165] width 203 height 12
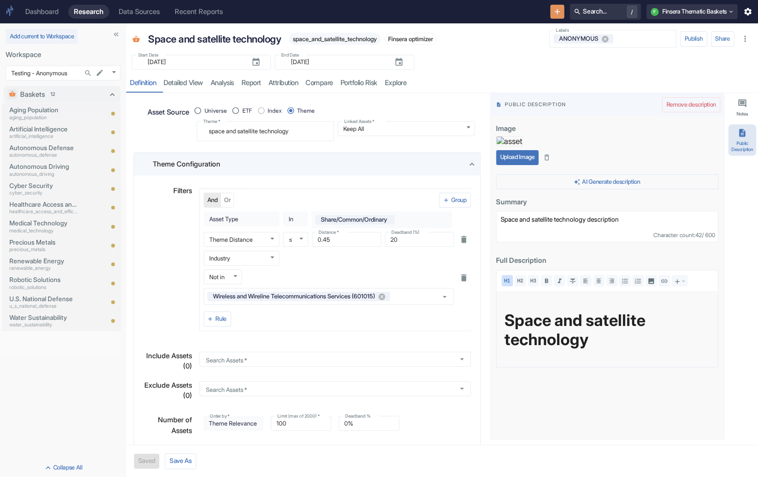
click at [508, 165] on button "Upload Image" at bounding box center [517, 157] width 43 height 15
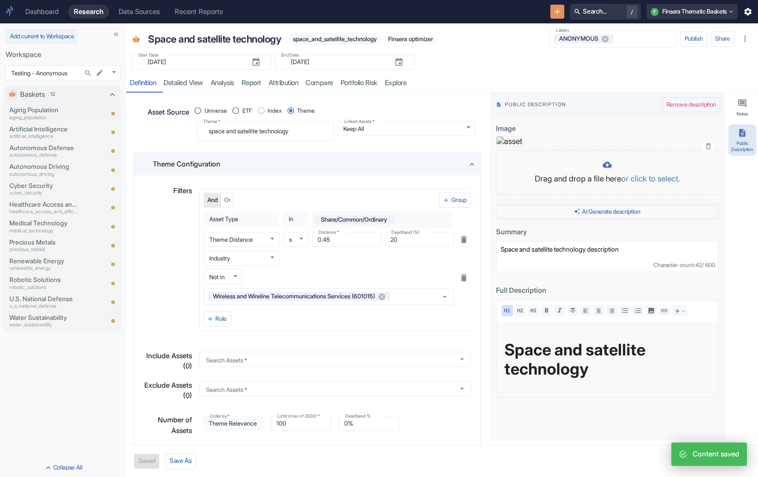
type textarea "x"
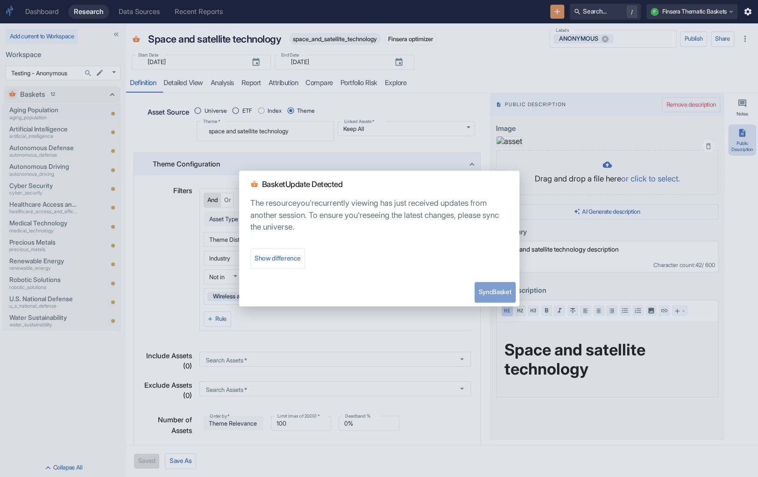
click at [495, 295] on button "Sync Basket" at bounding box center [495, 292] width 41 height 21
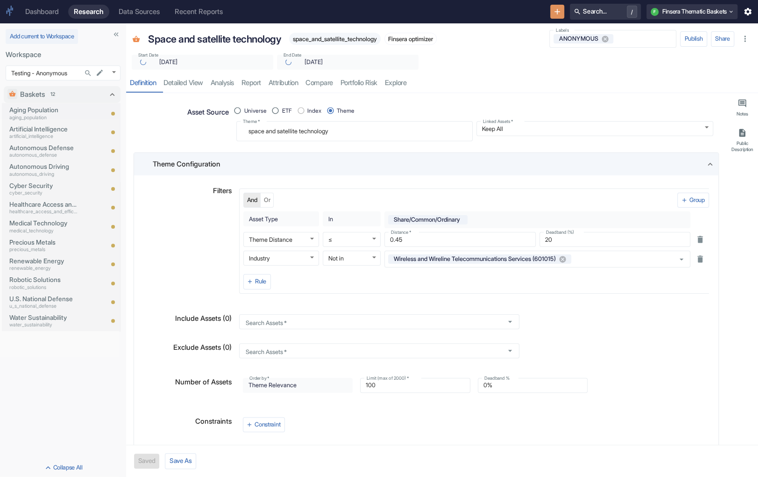
type textarea "x"
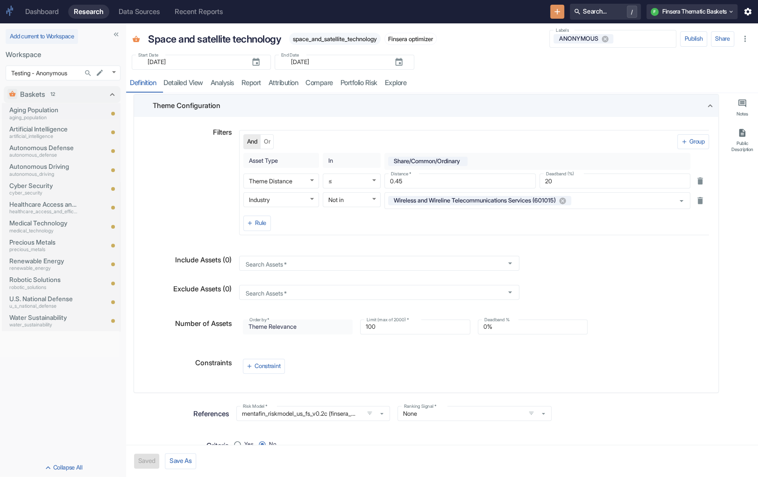
scroll to position [70, 0]
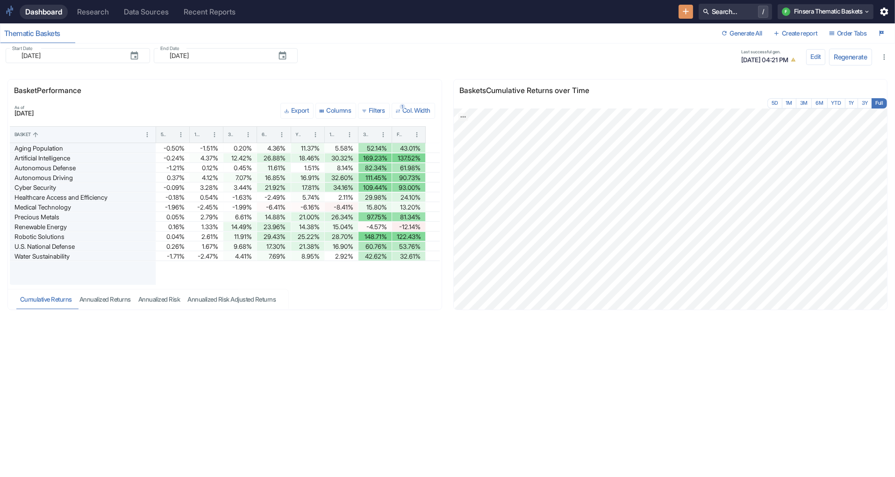
click at [102, 12] on div "Research" at bounding box center [93, 11] width 32 height 9
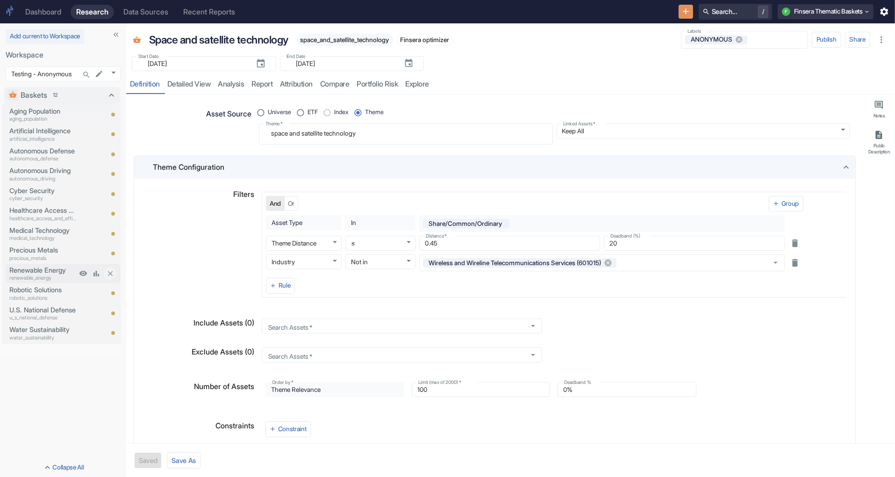
click at [41, 272] on p "Renewable Energy" at bounding box center [42, 270] width 67 height 10
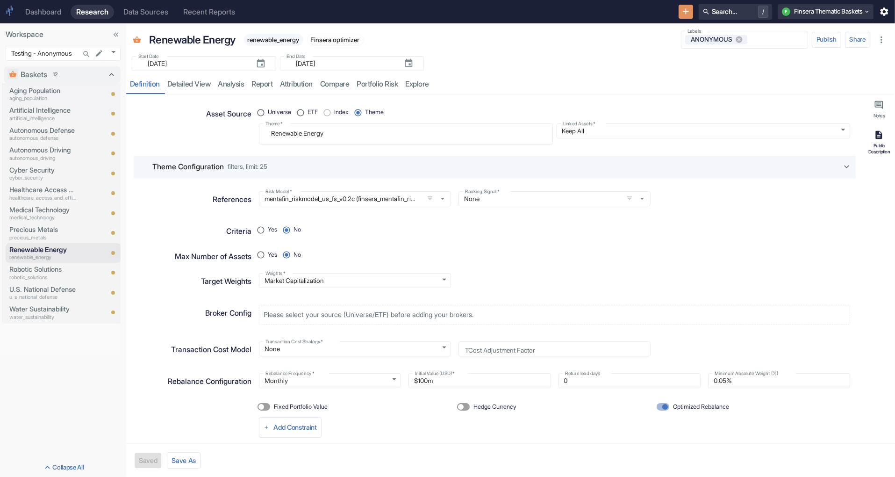
click at [873, 139] on button "Public Description" at bounding box center [879, 142] width 28 height 32
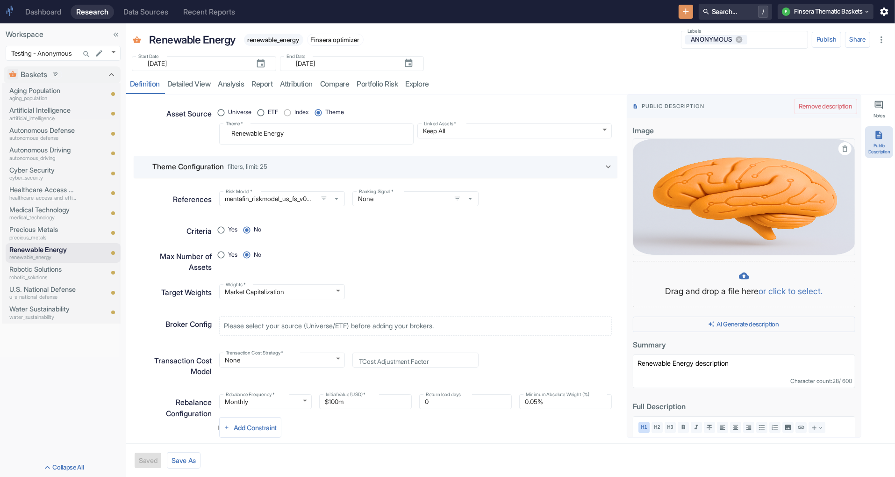
click at [844, 147] on icon "button" at bounding box center [845, 148] width 8 height 8
type textarea "x"
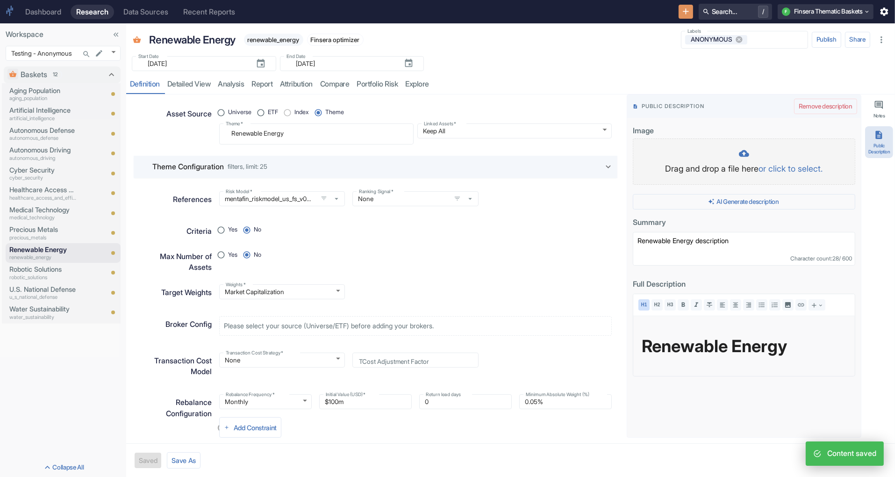
click at [737, 160] on div "Drag and drop a file here or click to select." at bounding box center [744, 161] width 203 height 27
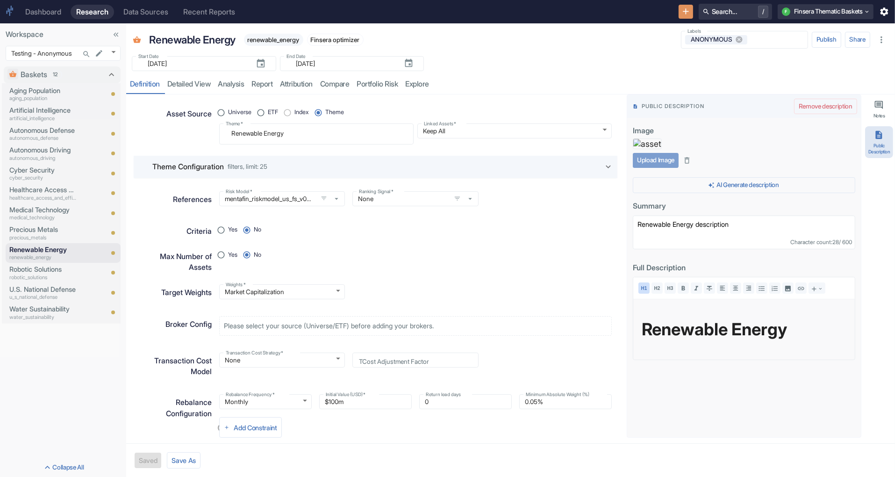
click at [663, 168] on button "Upload Image" at bounding box center [656, 160] width 46 height 15
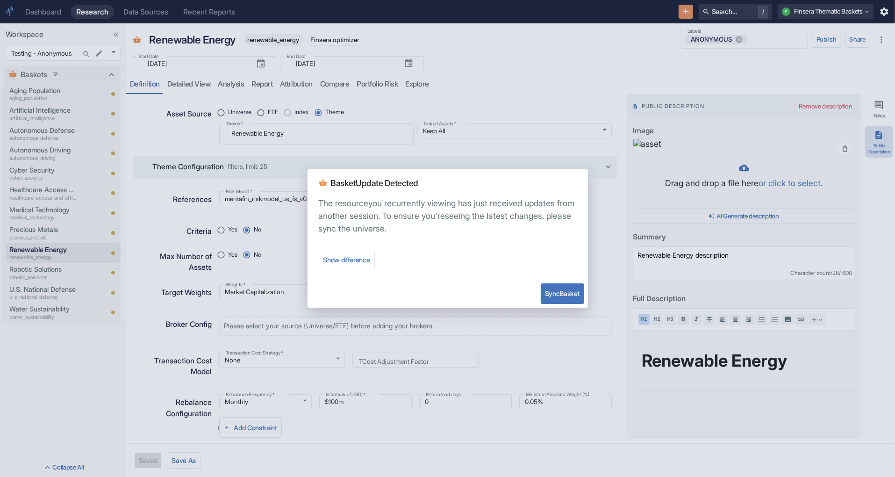
type textarea "x"
click at [559, 292] on button "Sync Basket" at bounding box center [562, 293] width 43 height 21
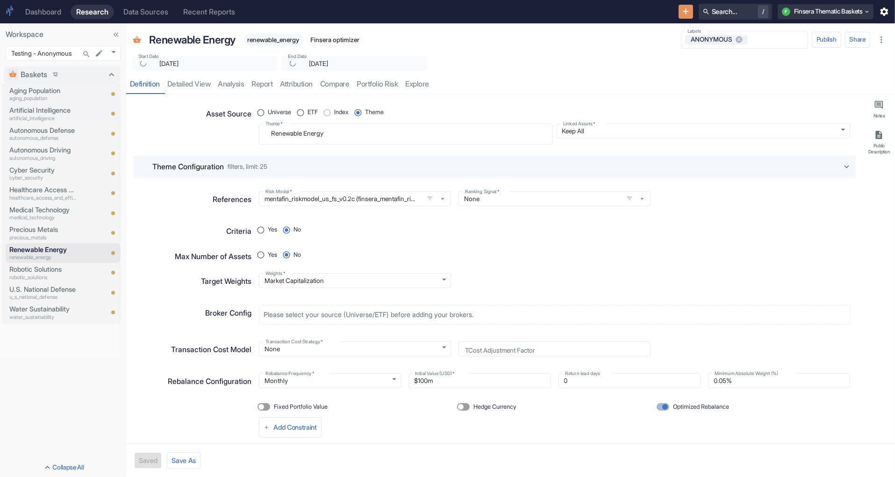
type textarea "x"
click at [719, 15] on button "Search... /" at bounding box center [735, 12] width 73 height 16
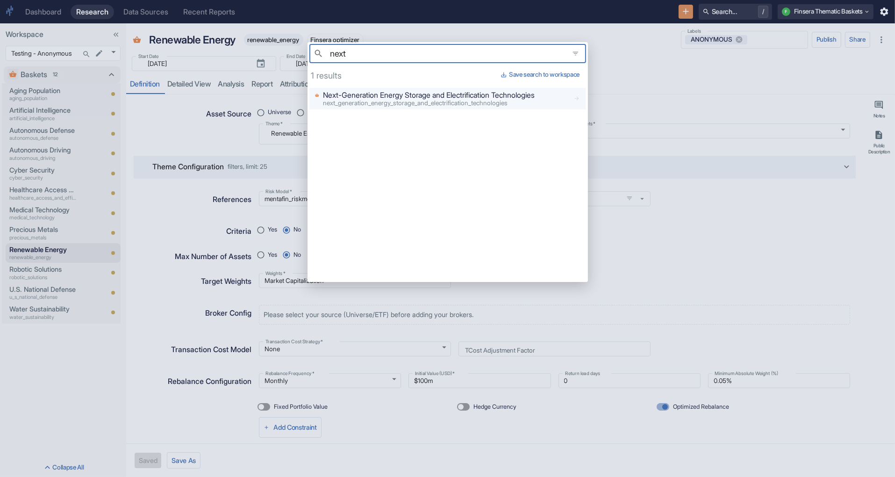
click at [381, 100] on span "next_generation_energy_storage_and_electrification_technologies" at bounding box center [415, 102] width 185 height 7
type input "next"
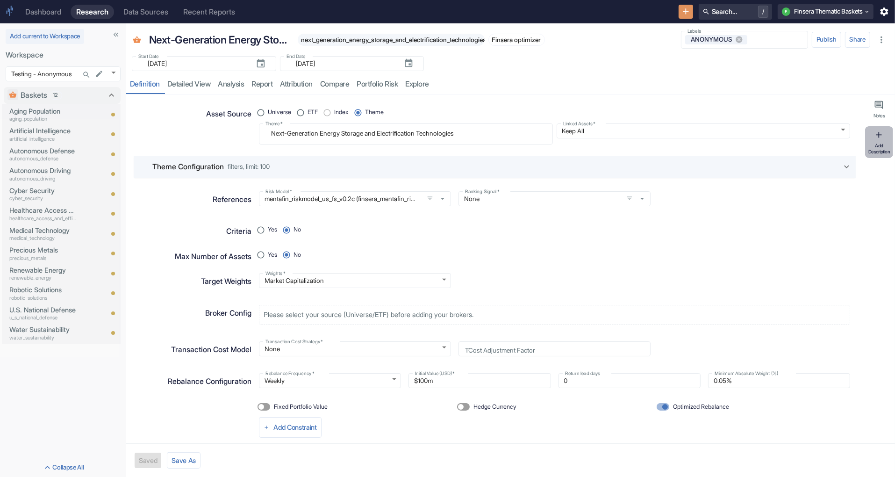
click at [881, 141] on button "Add Description" at bounding box center [879, 142] width 28 height 32
type textarea "x"
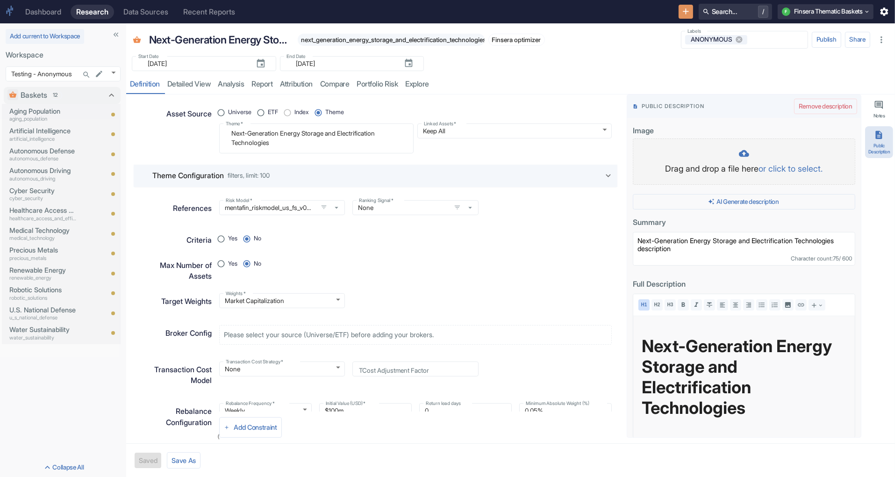
click at [743, 173] on p "Drag and drop a file here or click to select." at bounding box center [744, 168] width 203 height 13
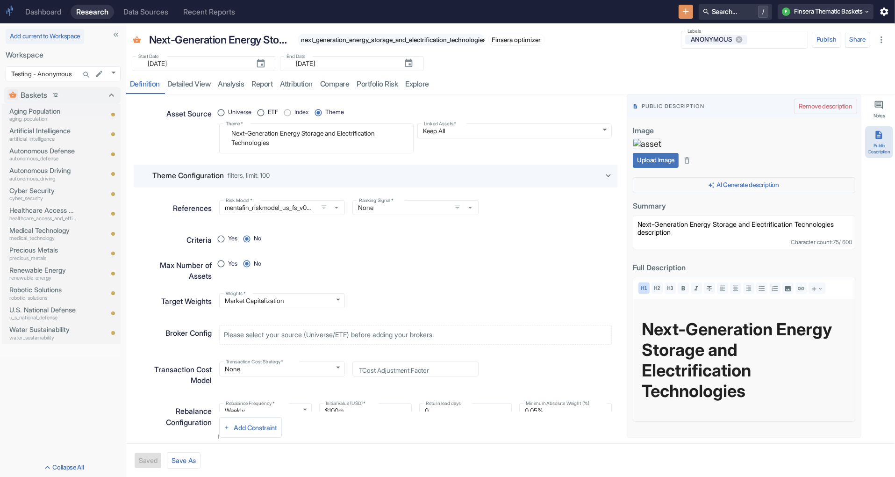
click at [669, 168] on button "Upload Image" at bounding box center [656, 160] width 46 height 15
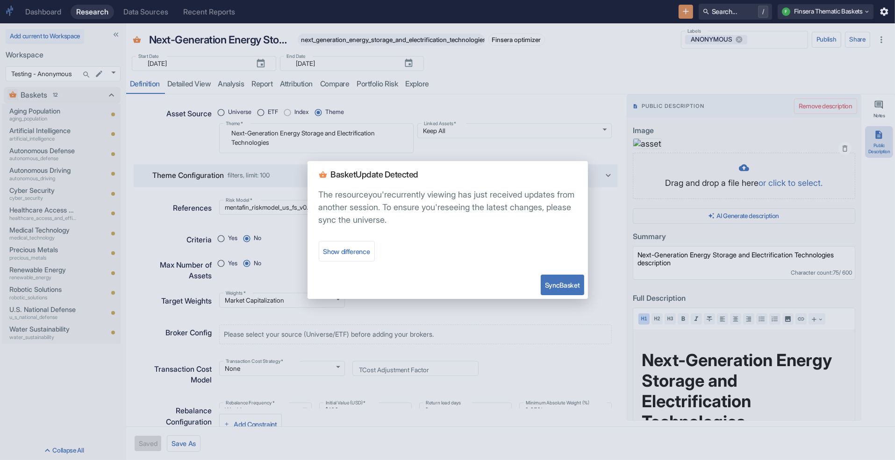
type textarea "x"
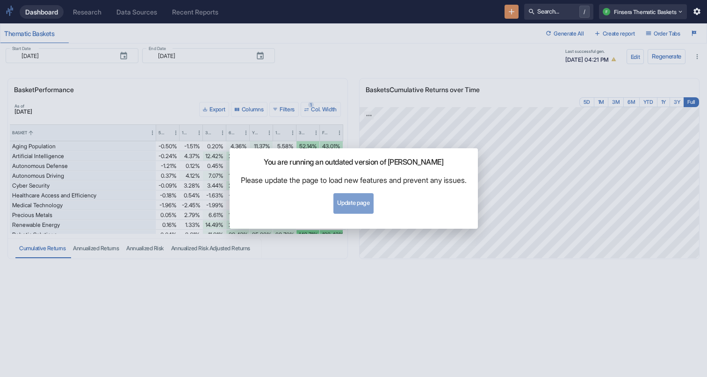
click at [355, 203] on button "Update page" at bounding box center [353, 203] width 40 height 21
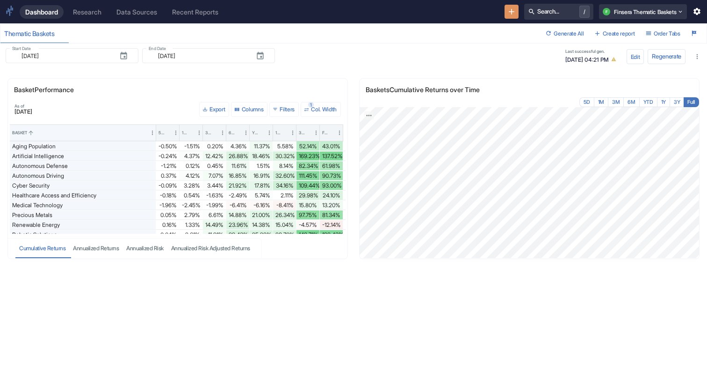
click at [91, 16] on link "Research" at bounding box center [87, 12] width 40 height 14
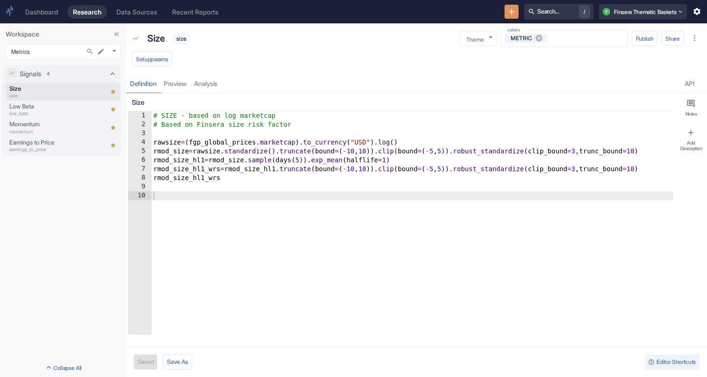
type textarea "x"
click at [52, 53] on body "Dashboard Research Data Sources Recent Reports Search... / F Finsera Thematic B…" at bounding box center [353, 188] width 707 height 377
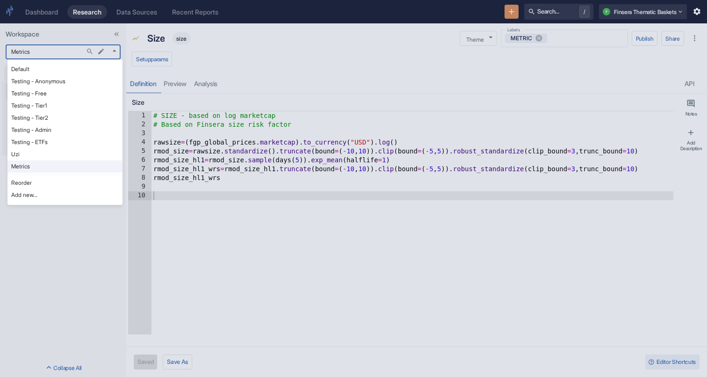
click at [52, 79] on li "Testing - Anonymous" at bounding box center [64, 81] width 115 height 12
type input "1126"
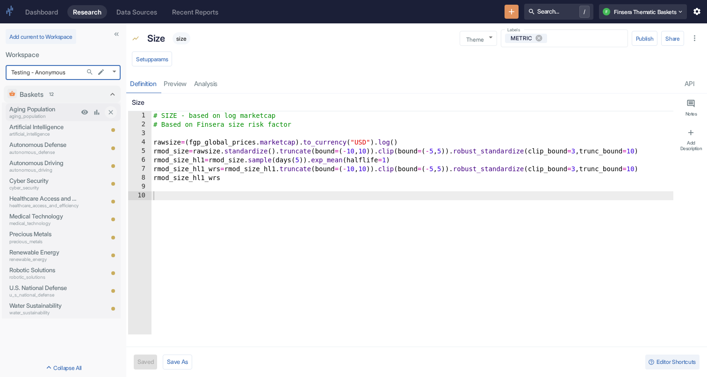
click at [50, 115] on p "aging_population" at bounding box center [43, 116] width 69 height 7
type textarea "x"
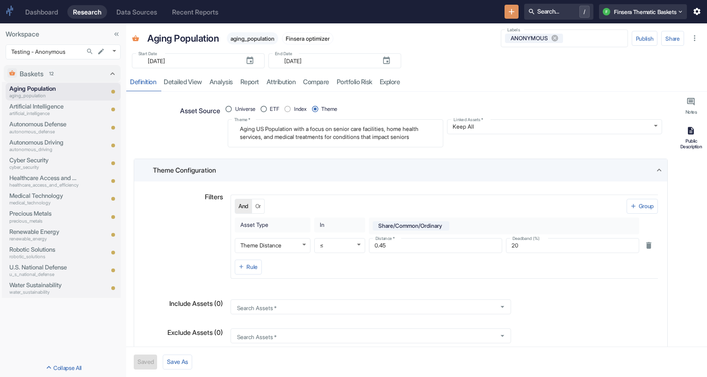
click at [694, 132] on icon "button" at bounding box center [690, 130] width 9 height 9
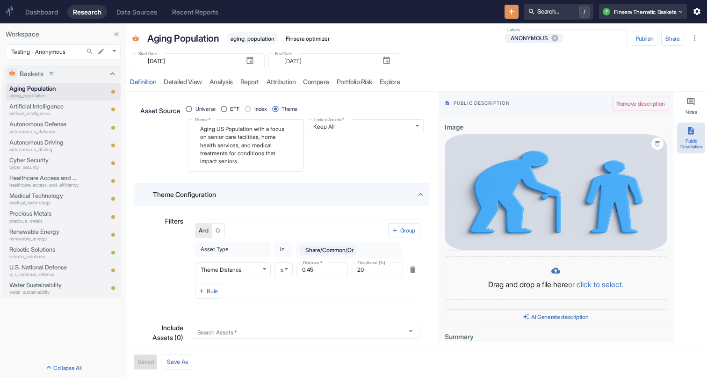
click at [659, 146] on icon "button" at bounding box center [656, 143] width 7 height 7
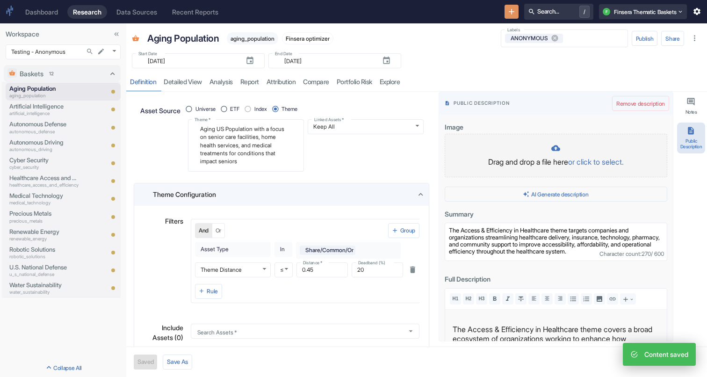
type textarea "x"
click at [580, 154] on div at bounding box center [555, 148] width 203 height 11
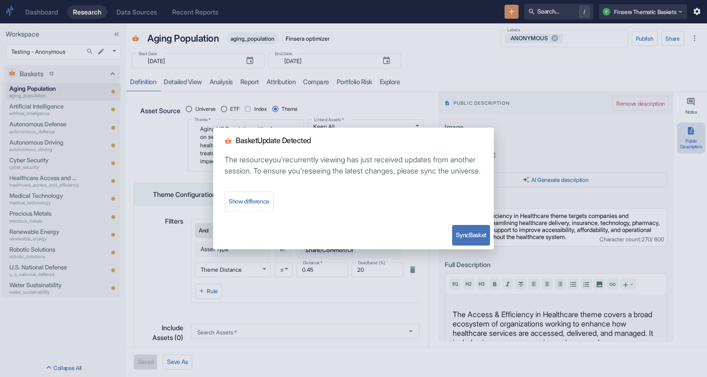
type textarea "x"
click at [485, 245] on button "Sync Basket" at bounding box center [471, 235] width 38 height 21
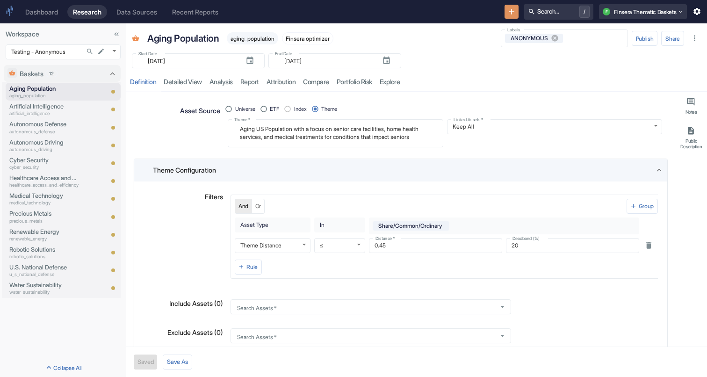
type textarea "x"
